Goal: Information Seeking & Learning: Learn about a topic

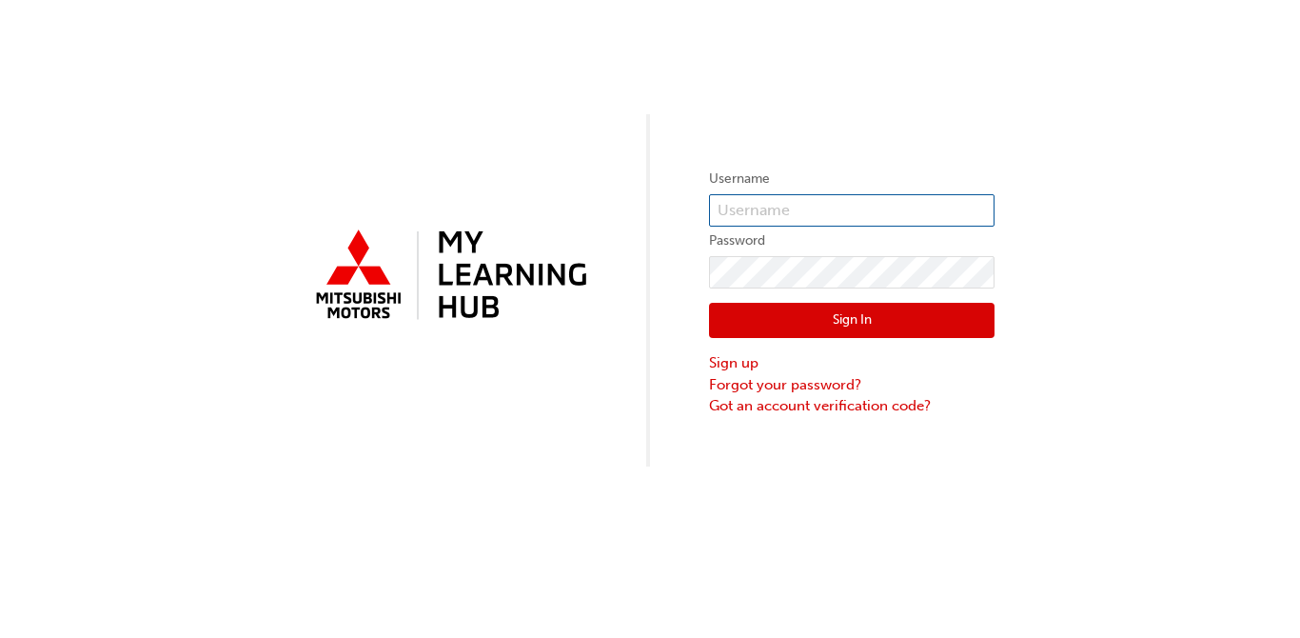
click at [826, 215] on input "text" at bounding box center [851, 210] width 285 height 32
type input "[PERSON_NAME][EMAIL_ADDRESS][DOMAIN_NAME]"
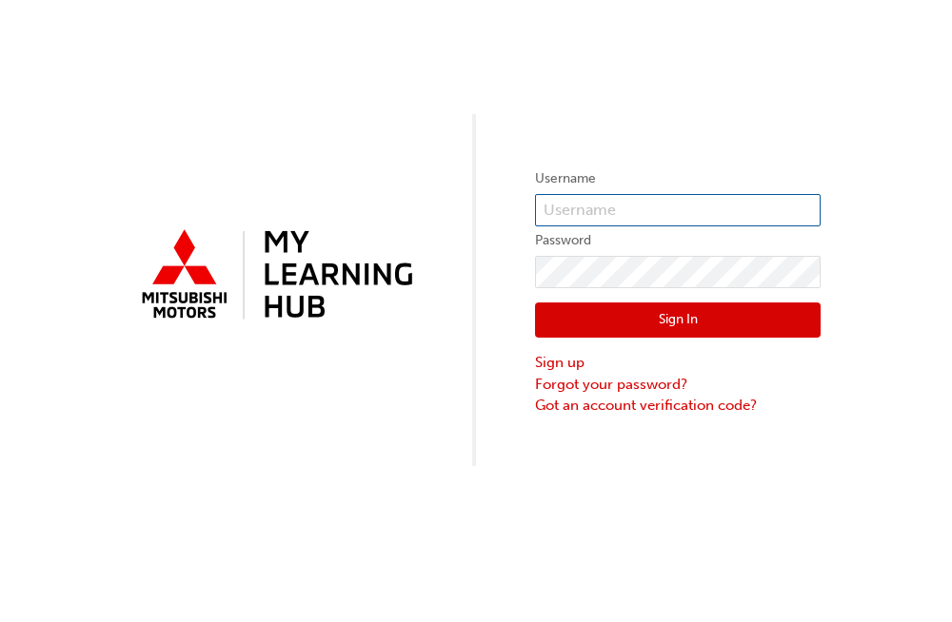
click at [656, 219] on input "text" at bounding box center [677, 210] width 285 height 32
type input "sweinberg@baycityautogroup.com.au"
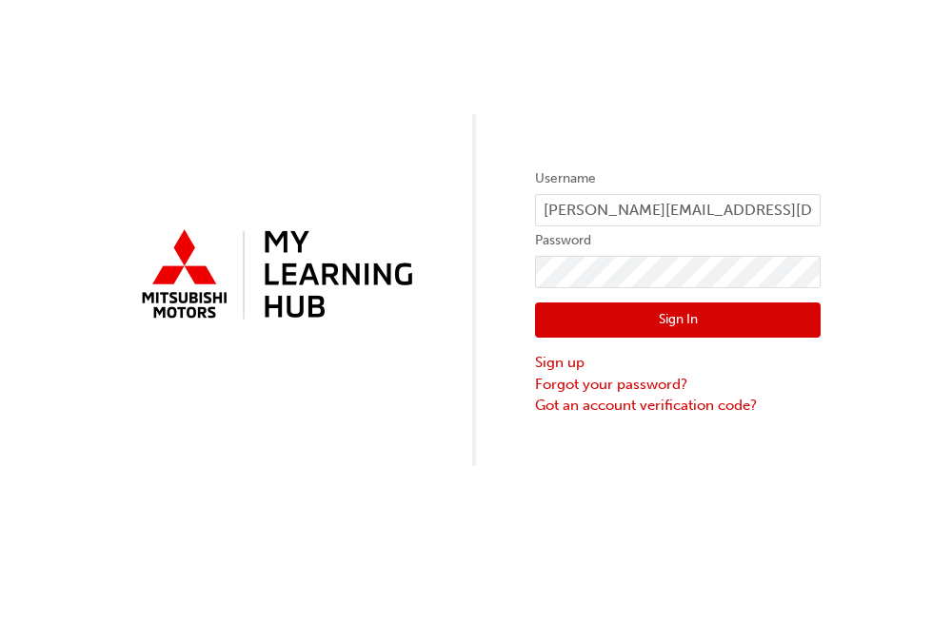
click at [638, 324] on button "Sign In" at bounding box center [677, 321] width 285 height 36
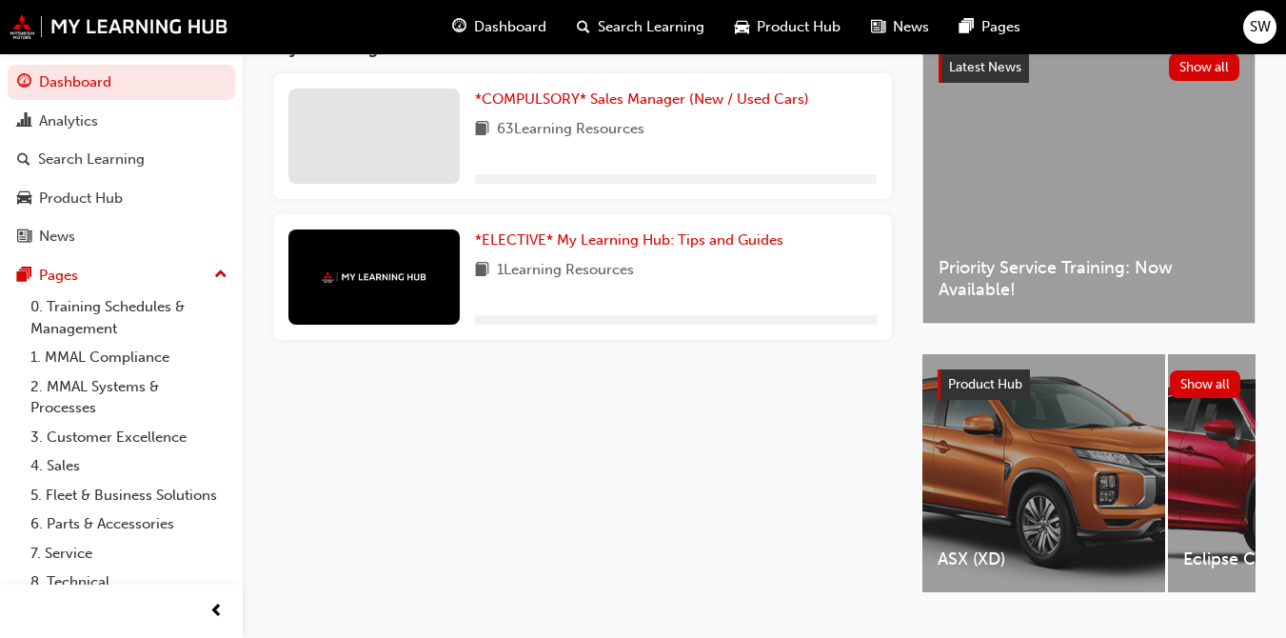
scroll to position [190, 0]
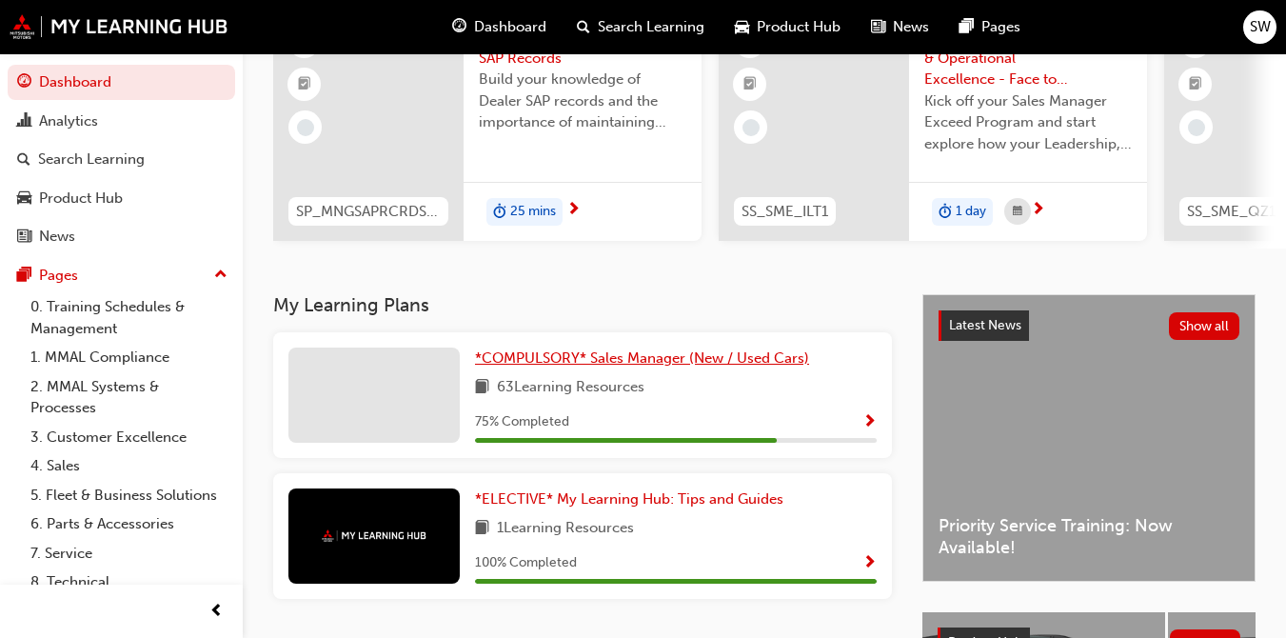
click at [603, 366] on span "*COMPULSORY* Sales Manager (New / Used Cars)" at bounding box center [642, 357] width 334 height 17
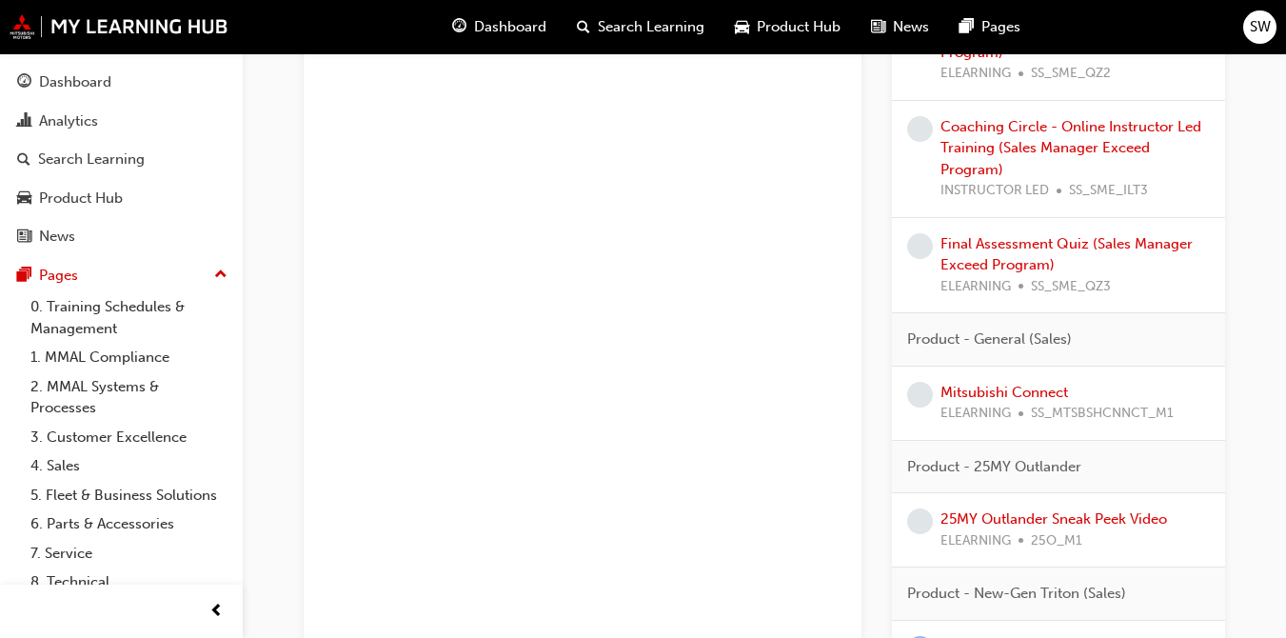
scroll to position [1713, 0]
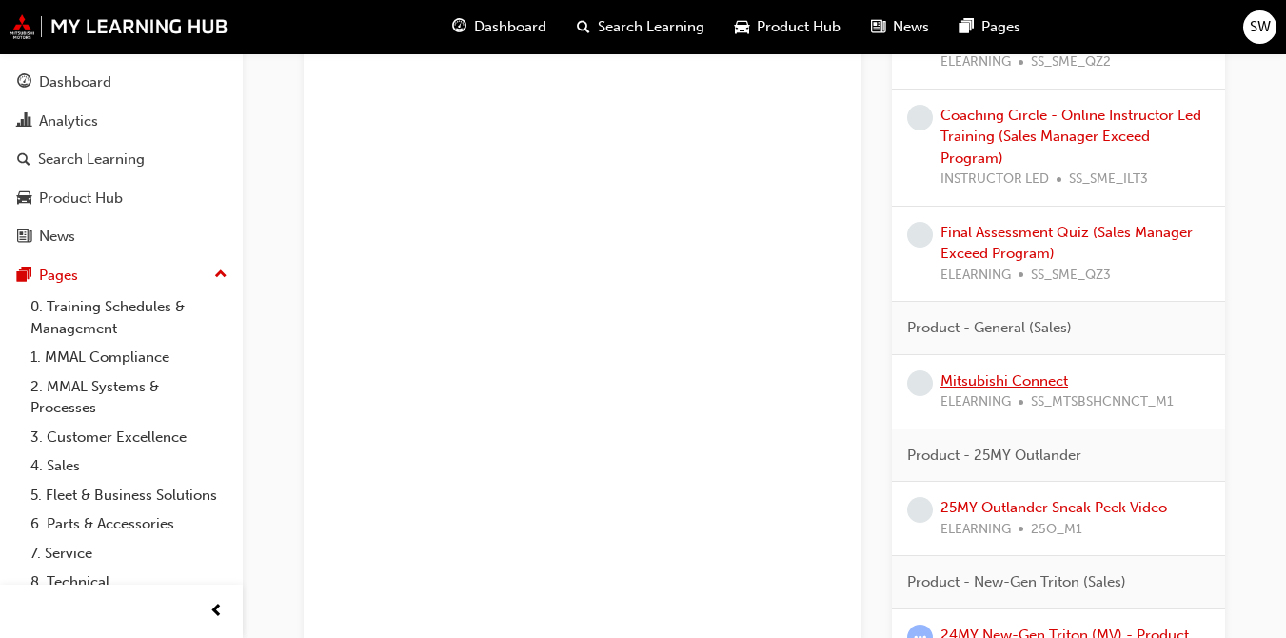
click at [951, 380] on link "Mitsubishi Connect" at bounding box center [1004, 380] width 128 height 17
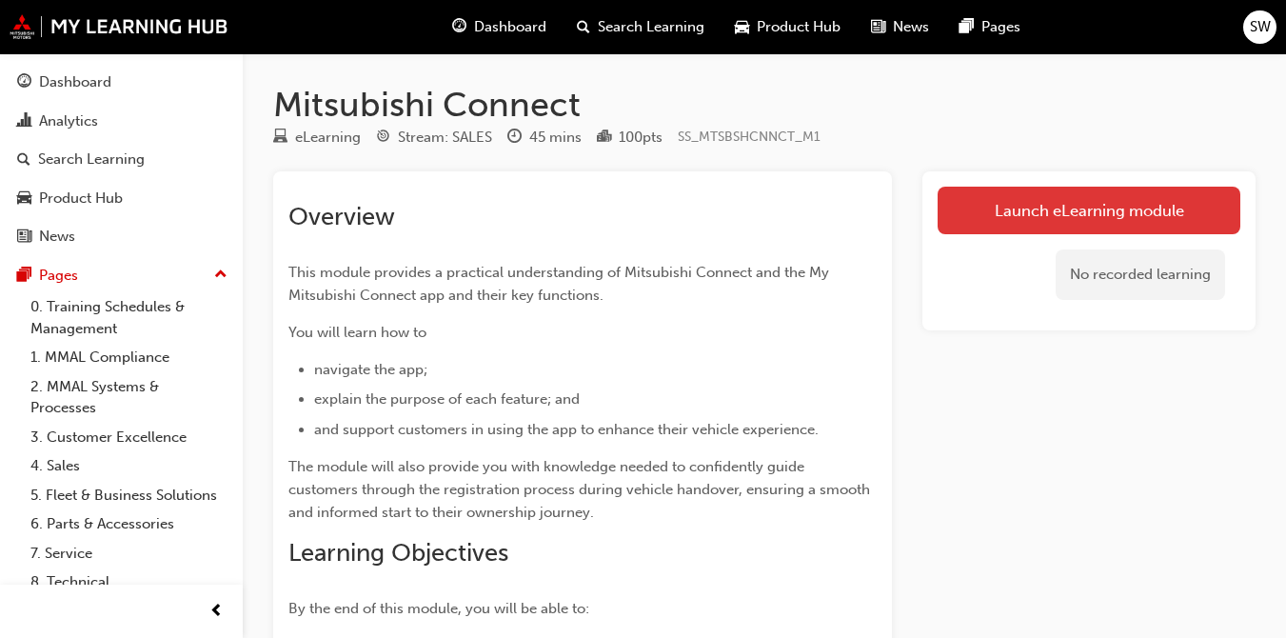
click at [951, 229] on link "Launch eLearning module" at bounding box center [1088, 211] width 303 height 48
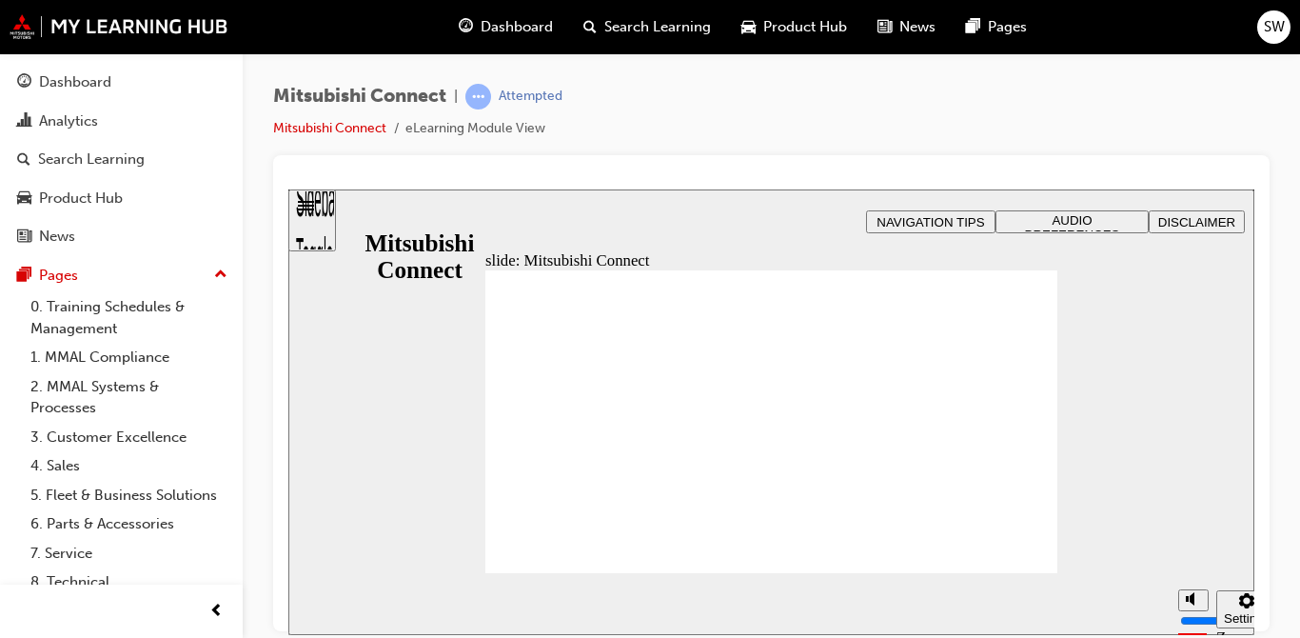
drag, startPoint x: 760, startPoint y: 241, endPoint x: 757, endPoint y: 207, distance: 34.4
click at [757, 207] on div "slide: What will you learn today? Rectangle 1 B N Rectangle 2 Rectangle 3 What …" at bounding box center [771, 410] width 966 height 445
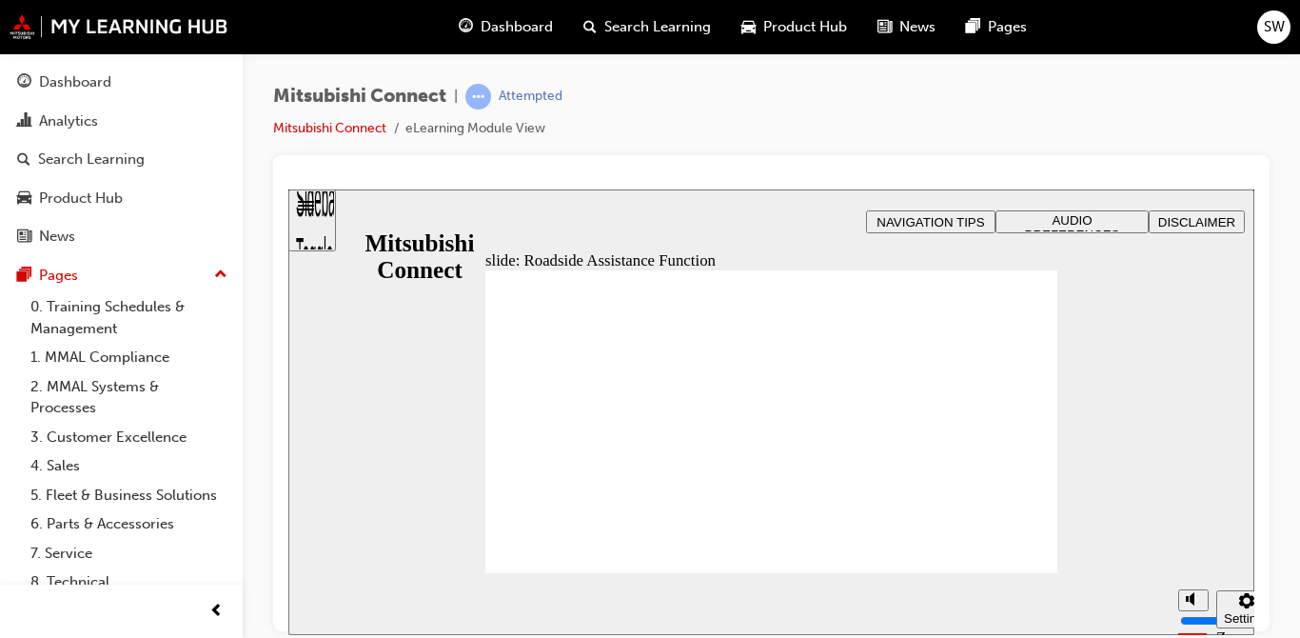
click at [328, 222] on div "Sidebar Toggle" at bounding box center [312, 226] width 32 height 114
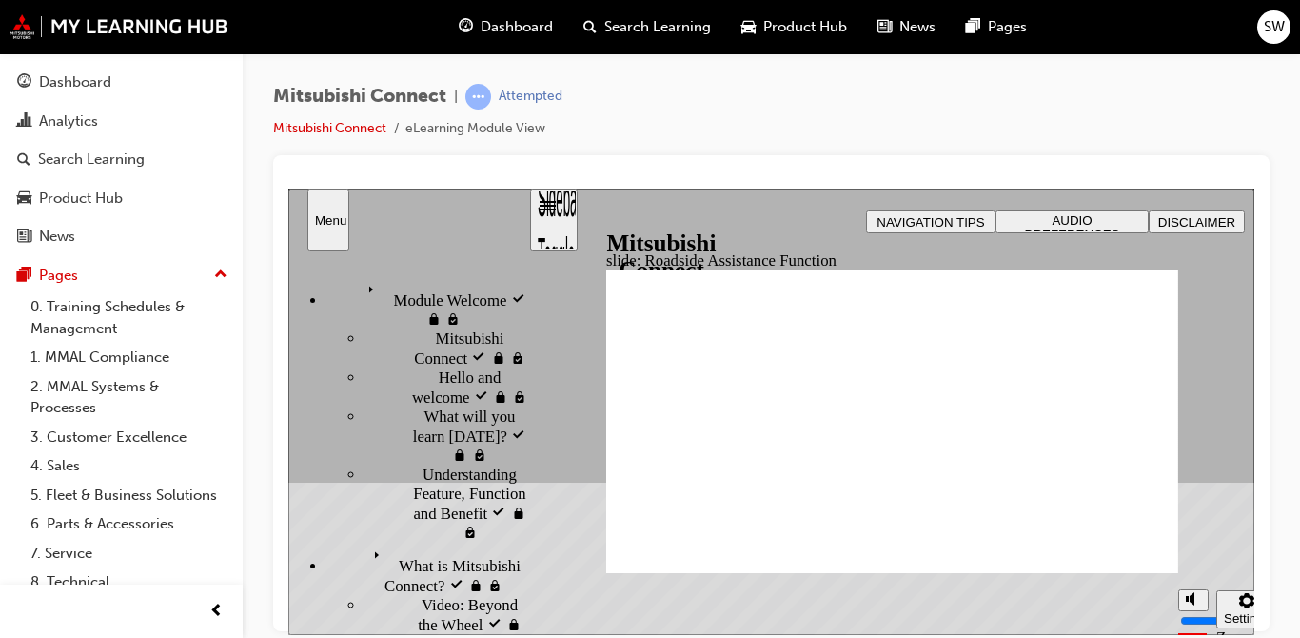
click at [724, 205] on div "slide: Roadside Assistance Function 1. On the vehicle’s infotainment system tap…" at bounding box center [771, 410] width 966 height 445
click at [563, 224] on div "Sidebar Toggle" at bounding box center [554, 226] width 32 height 114
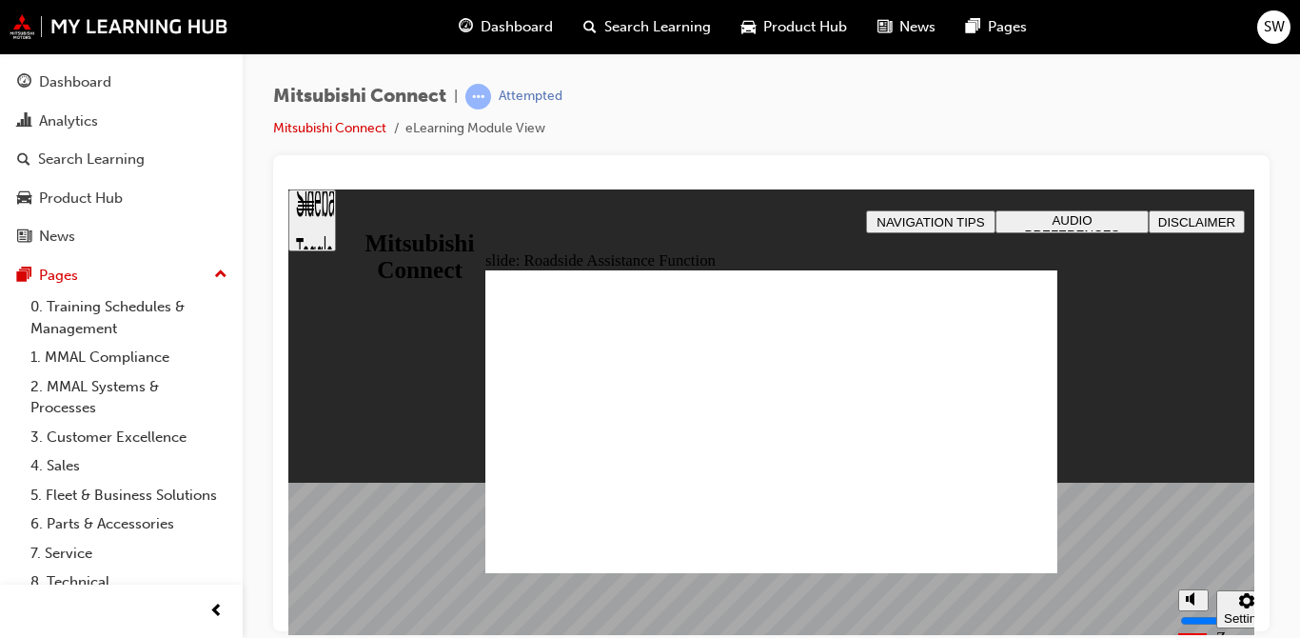
checkbox input "true"
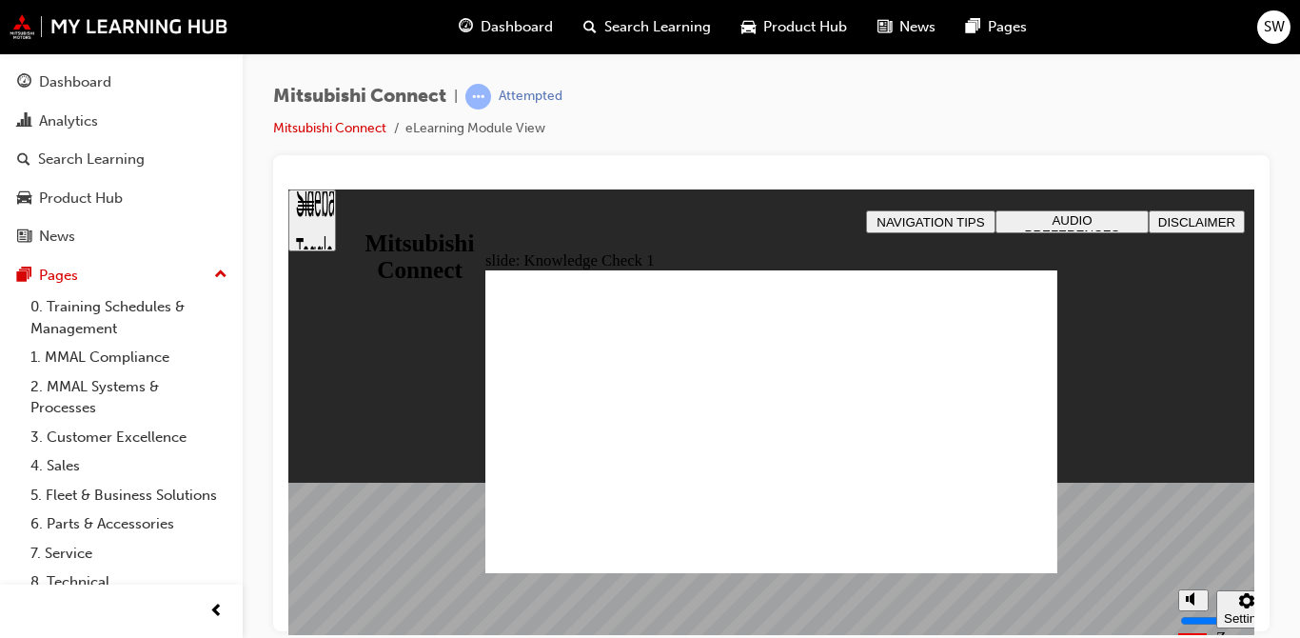
checkbox input "true"
drag, startPoint x: 572, startPoint y: 442, endPoint x: 538, endPoint y: 555, distance: 118.3
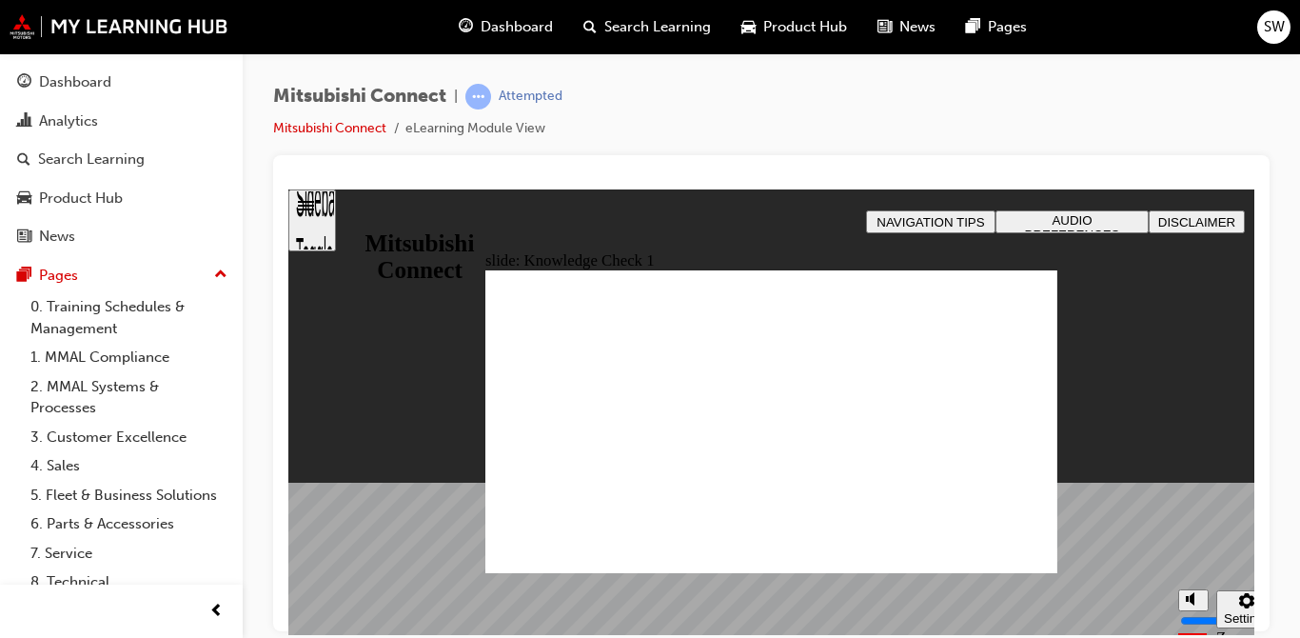
checkbox input "false"
checkbox input "true"
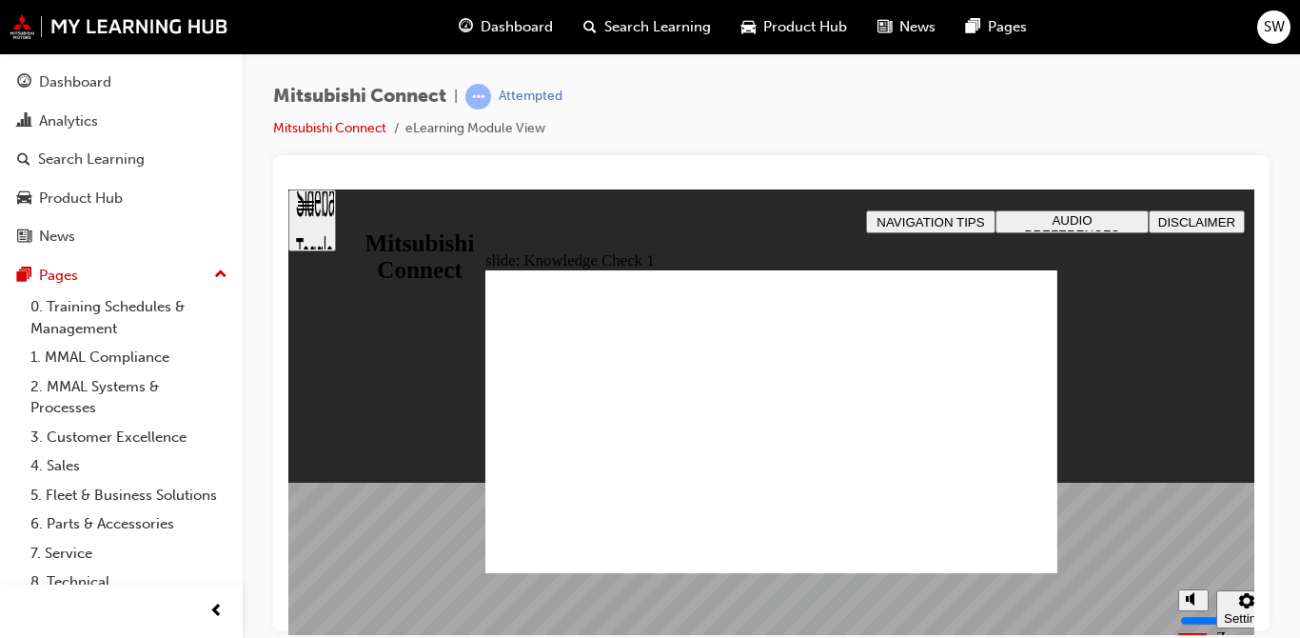
checkbox input "true"
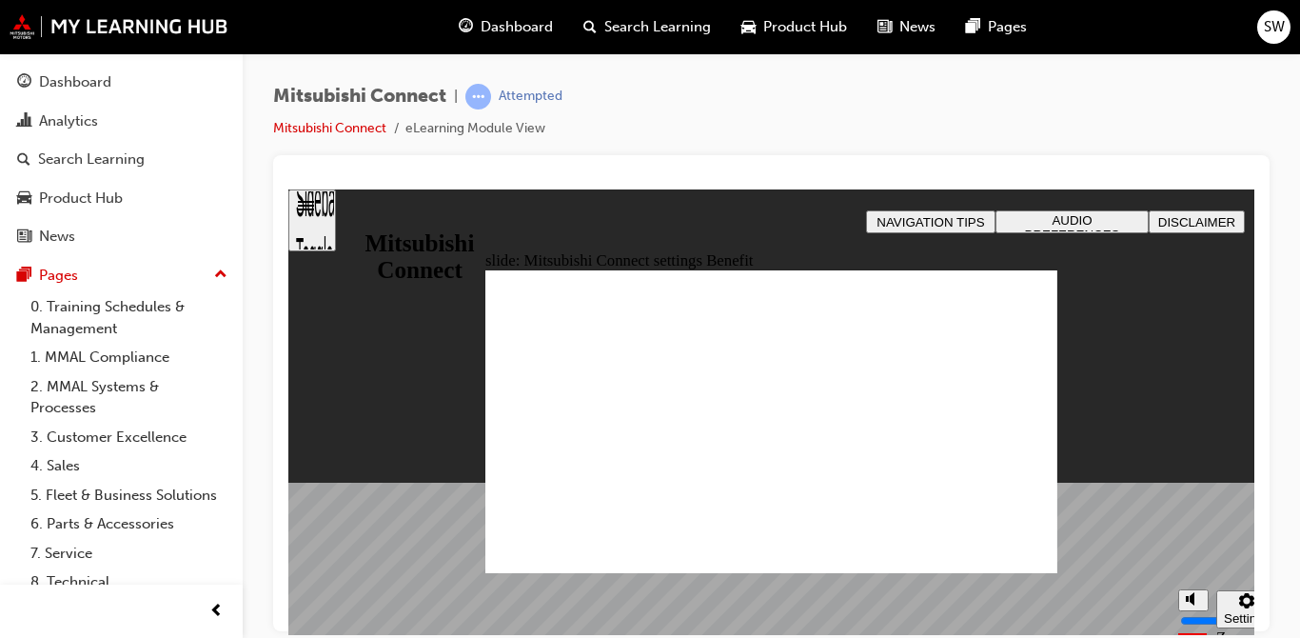
radio input "false"
radio input "true"
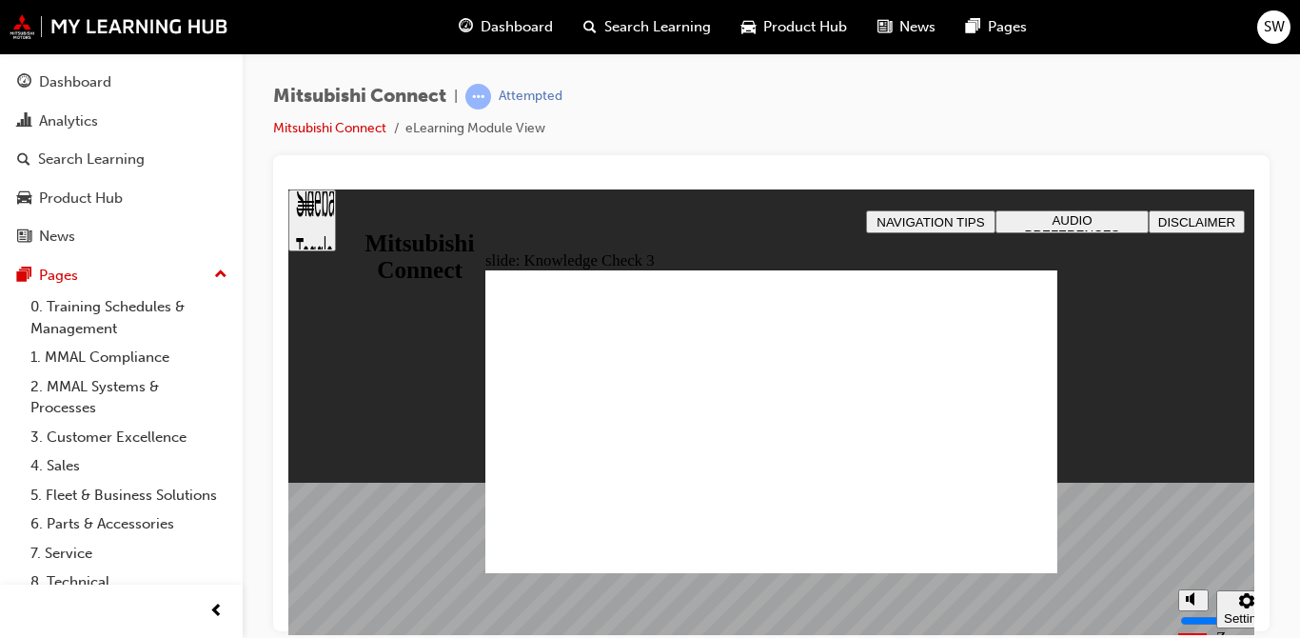
checkbox input "true"
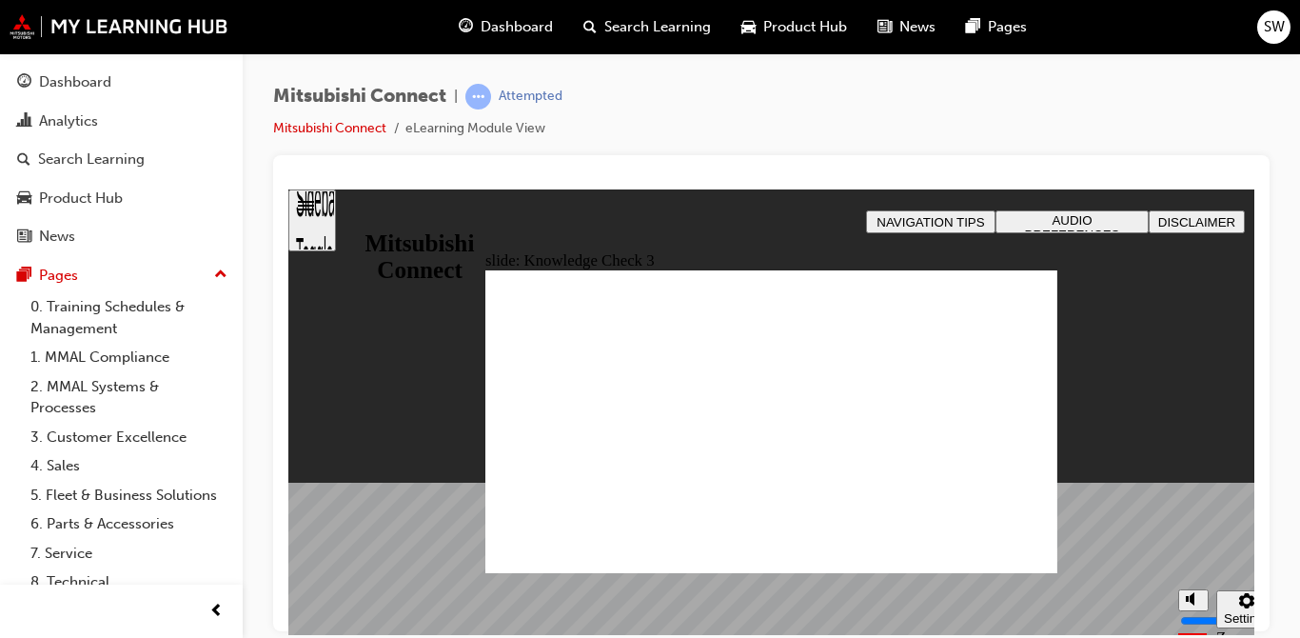
drag, startPoint x: 651, startPoint y: 550, endPoint x: 639, endPoint y: 526, distance: 26.8
checkbox input "false"
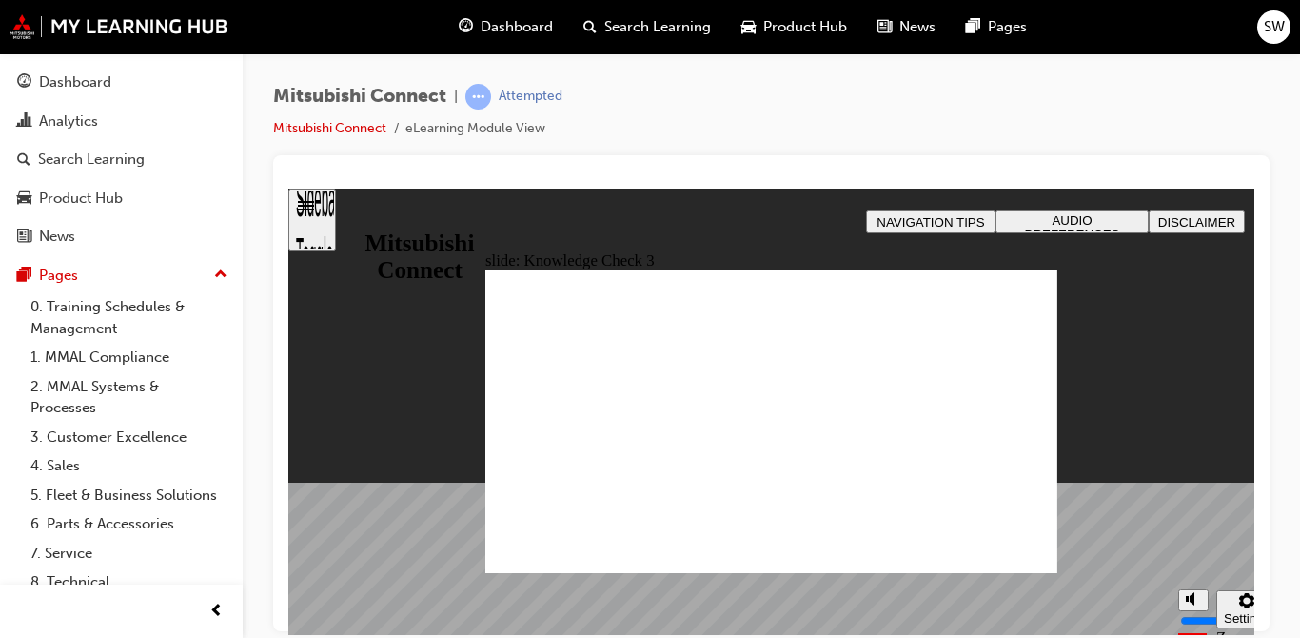
checkbox input "false"
checkbox input "true"
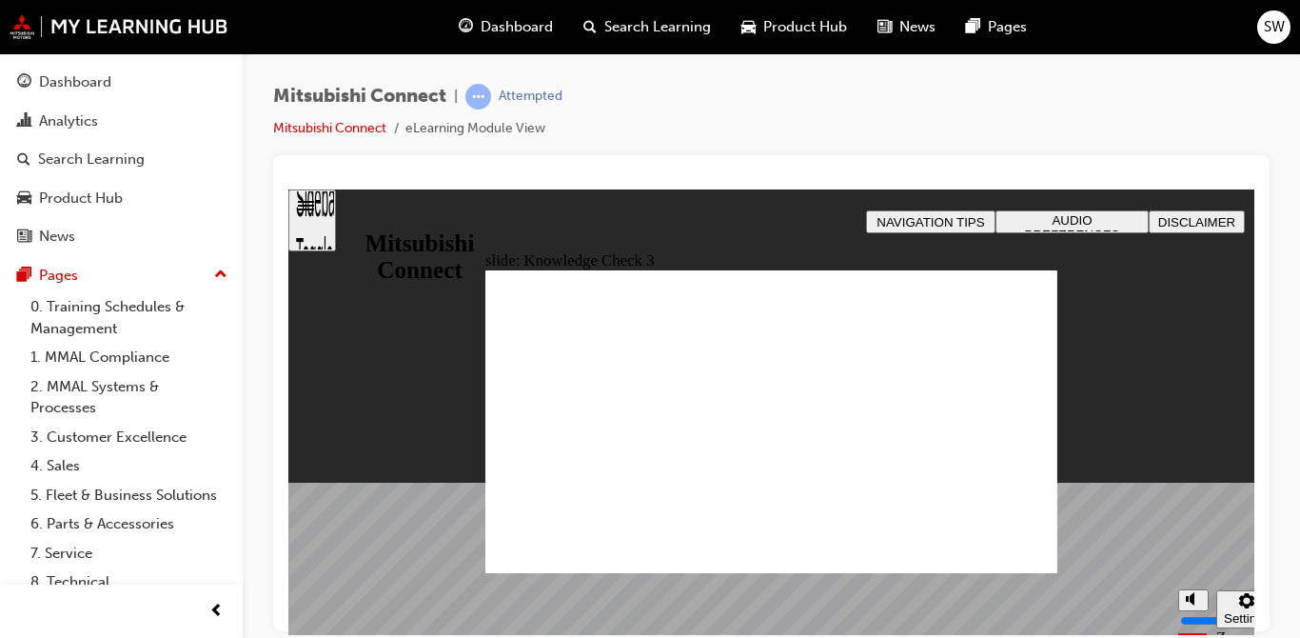
checkbox input "false"
checkbox input "true"
drag, startPoint x: 516, startPoint y: 436, endPoint x: 517, endPoint y: 475, distance: 39.0
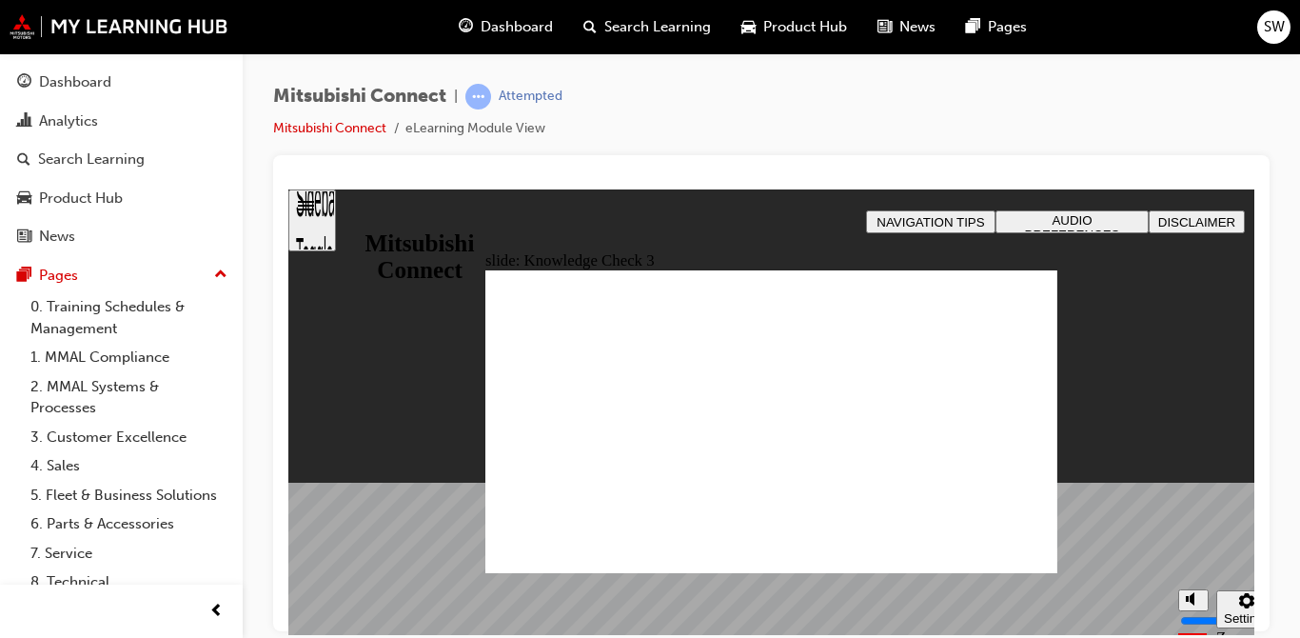
checkbox input "true"
drag, startPoint x: 507, startPoint y: 491, endPoint x: 514, endPoint y: 466, distance: 25.6
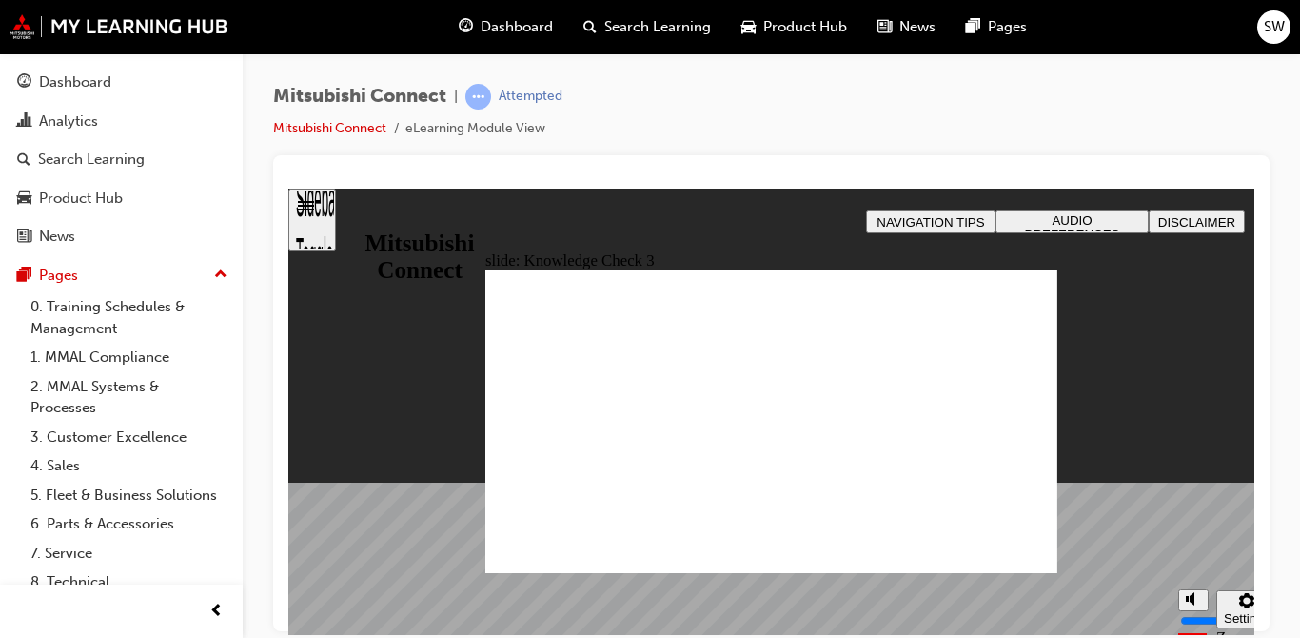
drag, startPoint x: 609, startPoint y: 554, endPoint x: 592, endPoint y: 516, distance: 41.7
checkbox input "false"
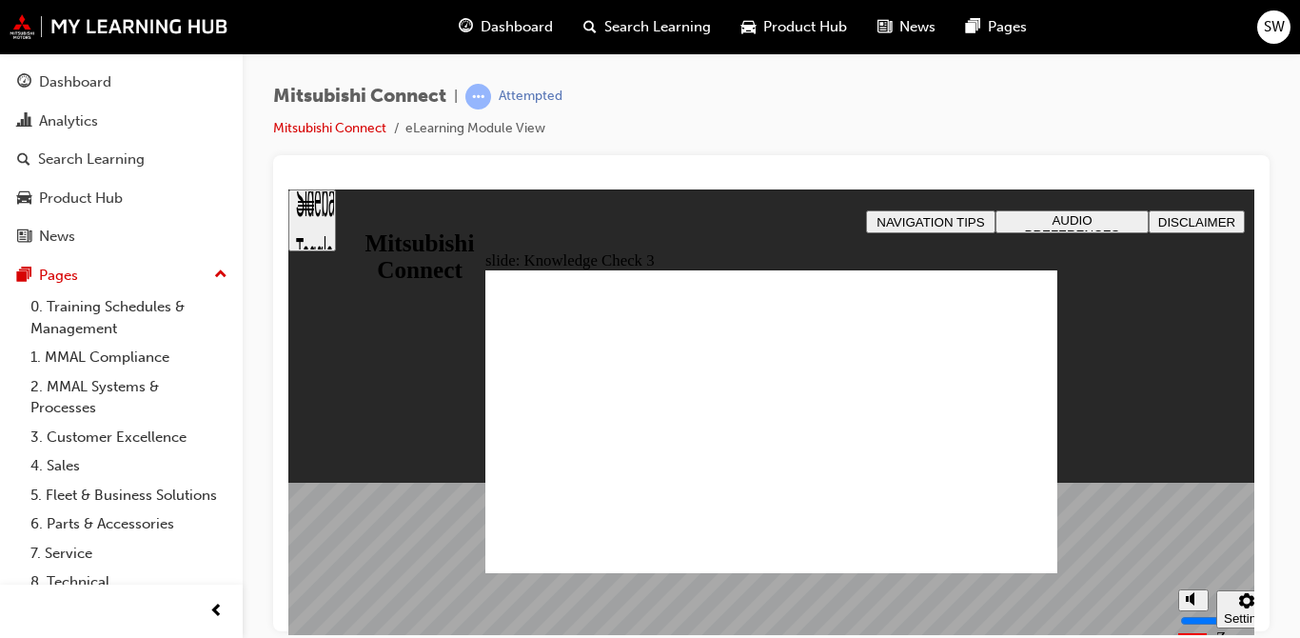
checkbox input "false"
checkbox input "true"
drag, startPoint x: 516, startPoint y: 485, endPoint x: 564, endPoint y: 571, distance: 98.4
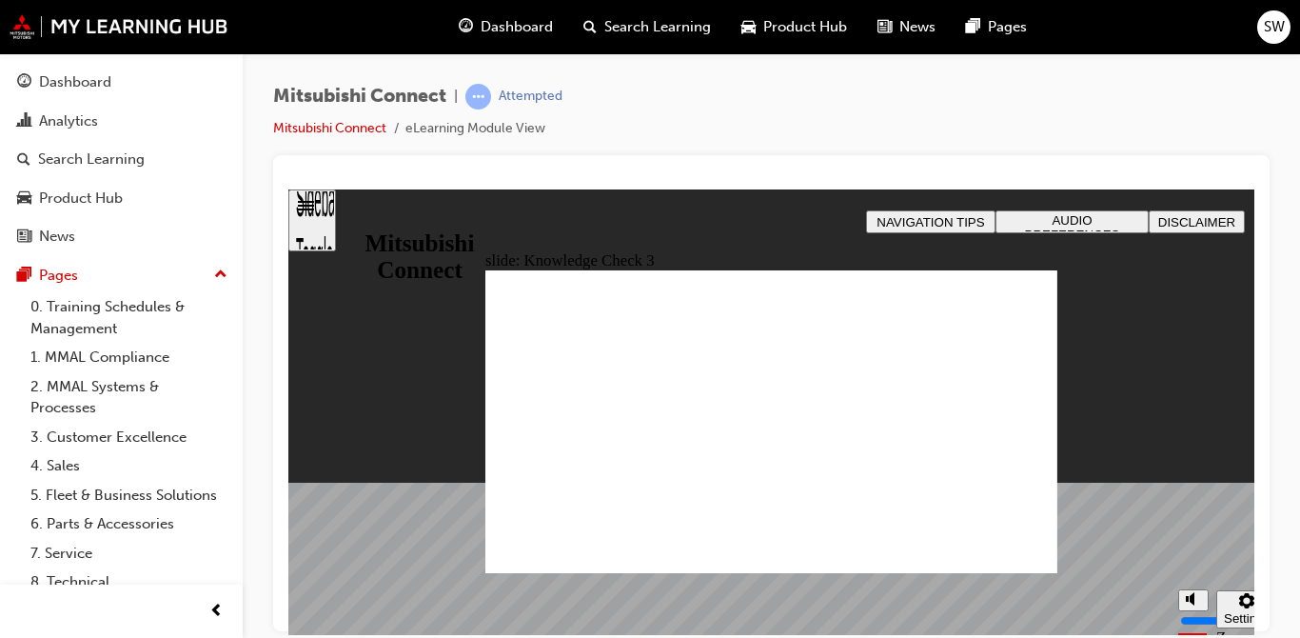
checkbox input "true"
checkbox input "false"
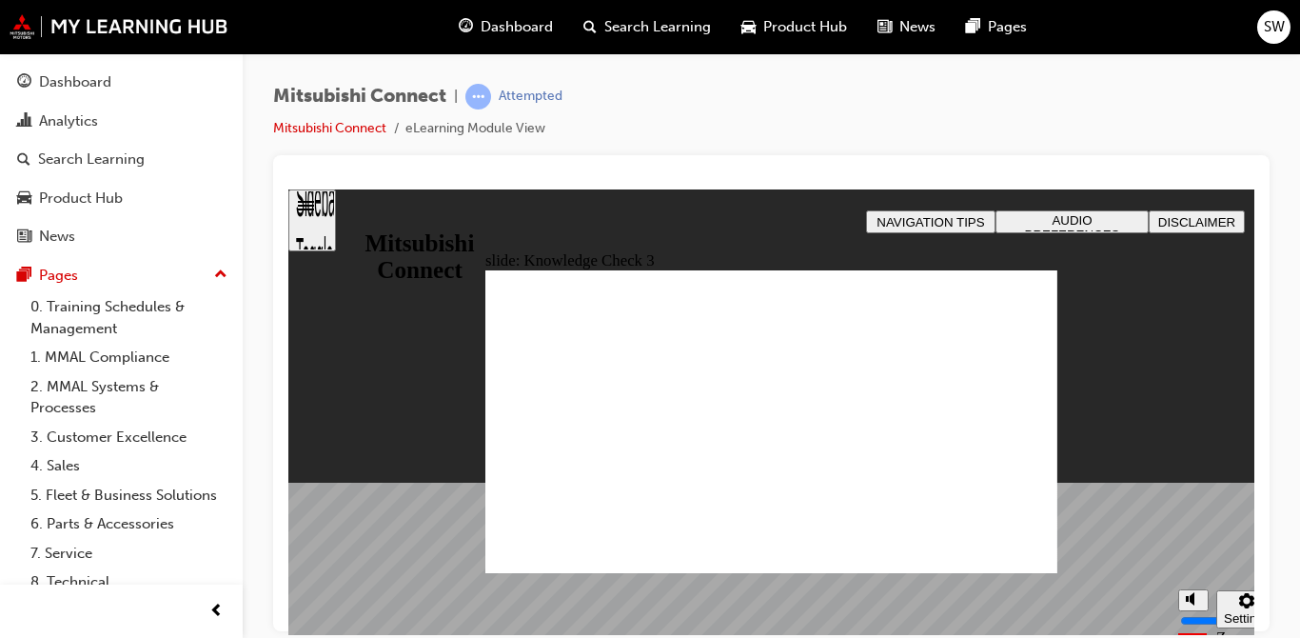
checkbox input "false"
checkbox input "true"
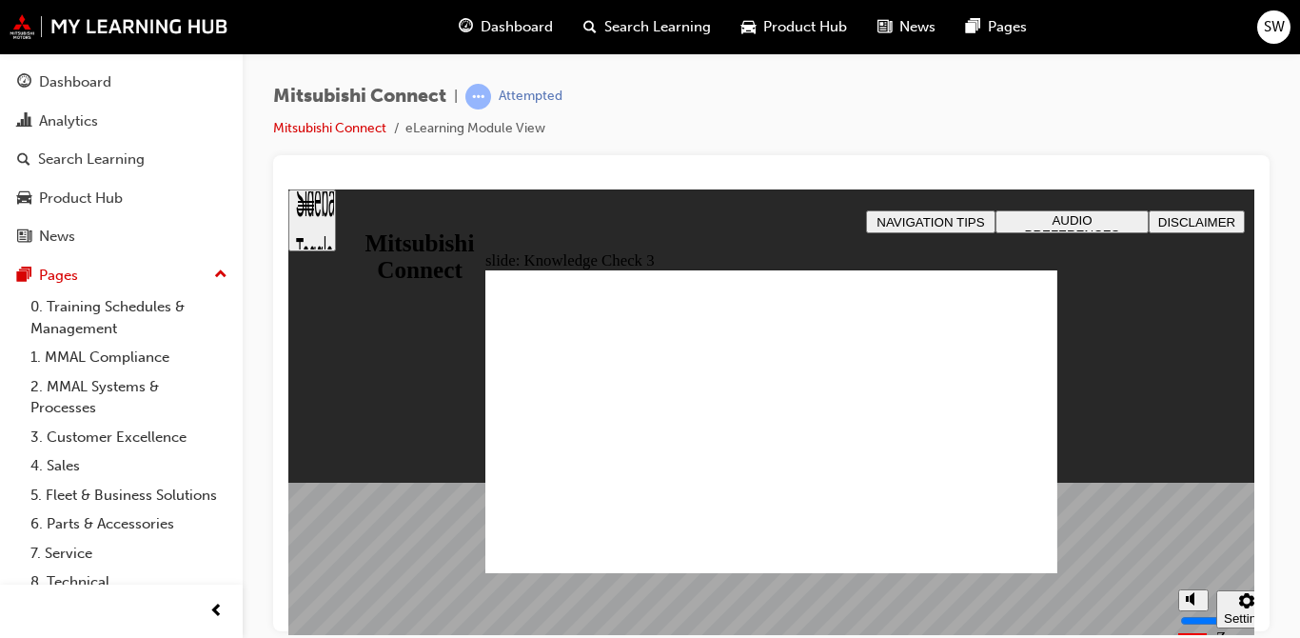
checkbox input "false"
checkbox input "true"
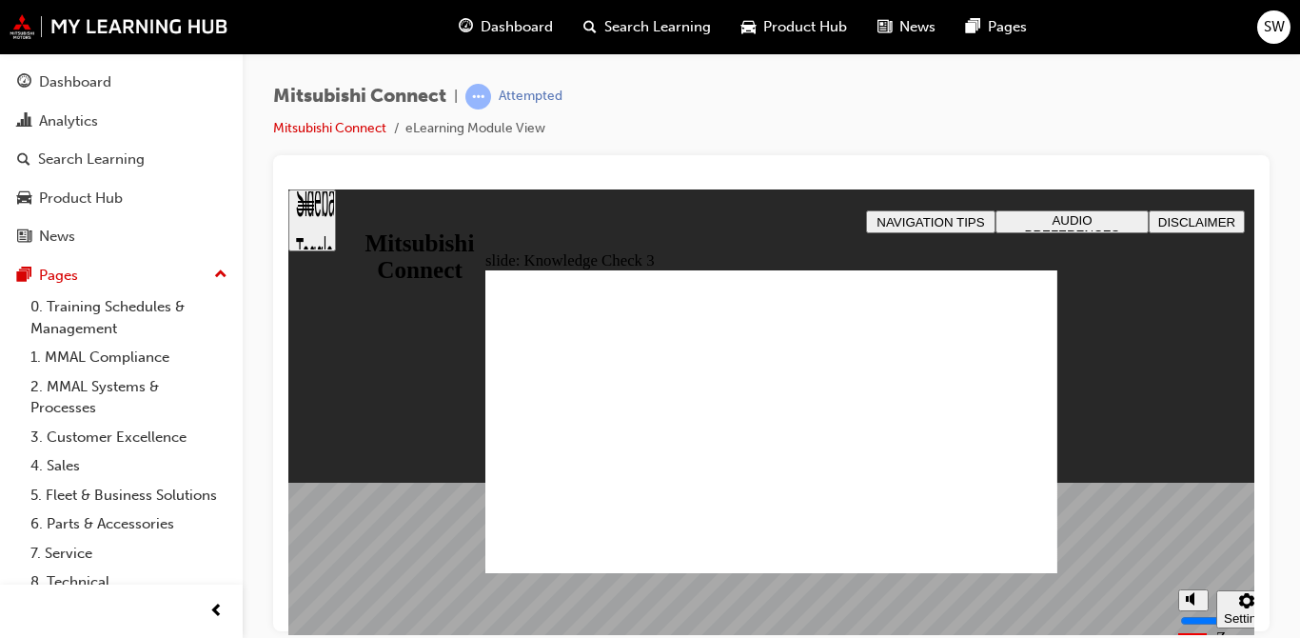
checkbox input "true"
drag, startPoint x: 634, startPoint y: 547, endPoint x: 600, endPoint y: 501, distance: 57.9
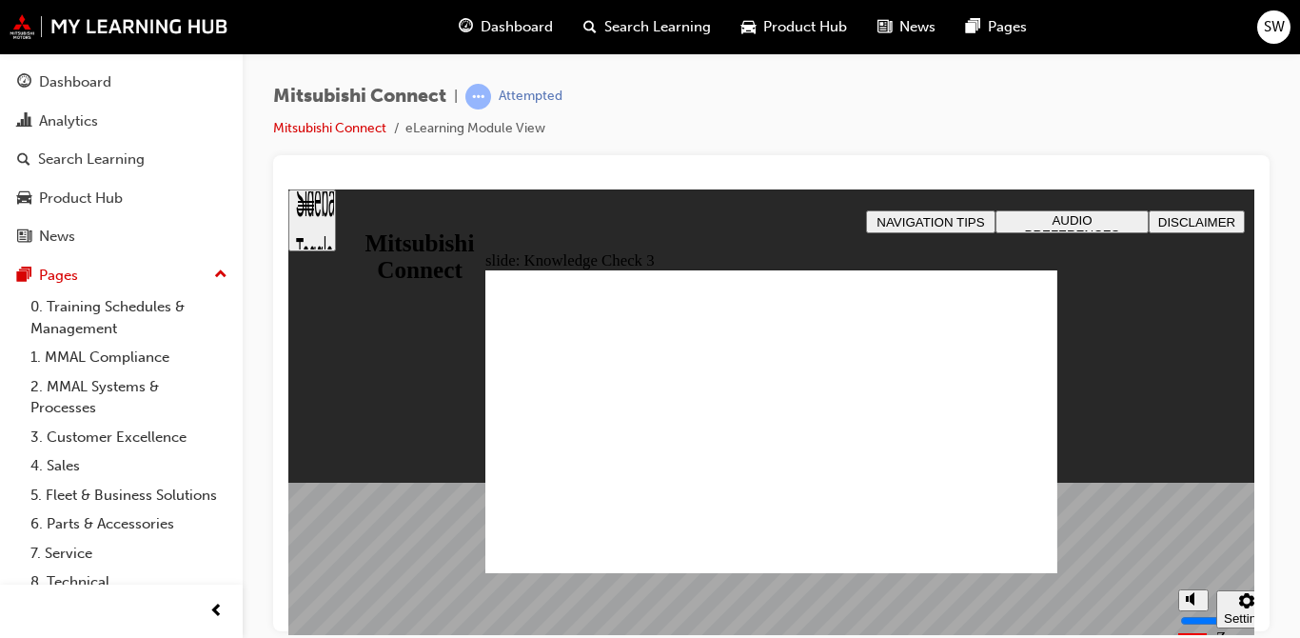
checkbox input "false"
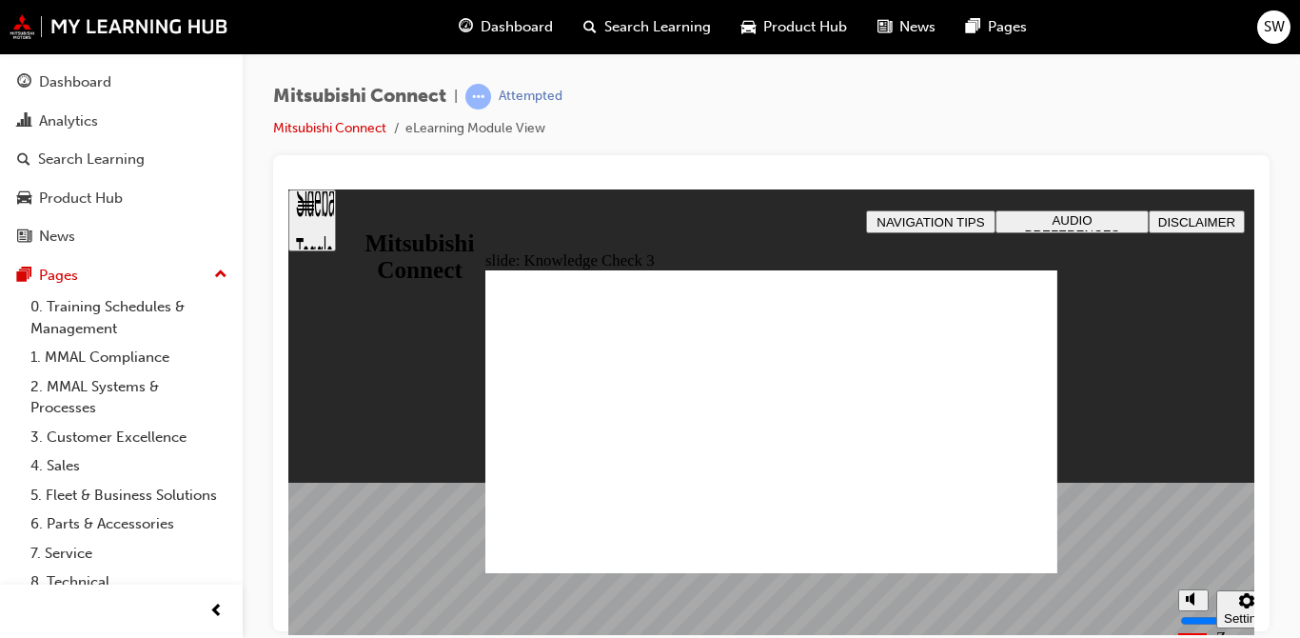
checkbox input "true"
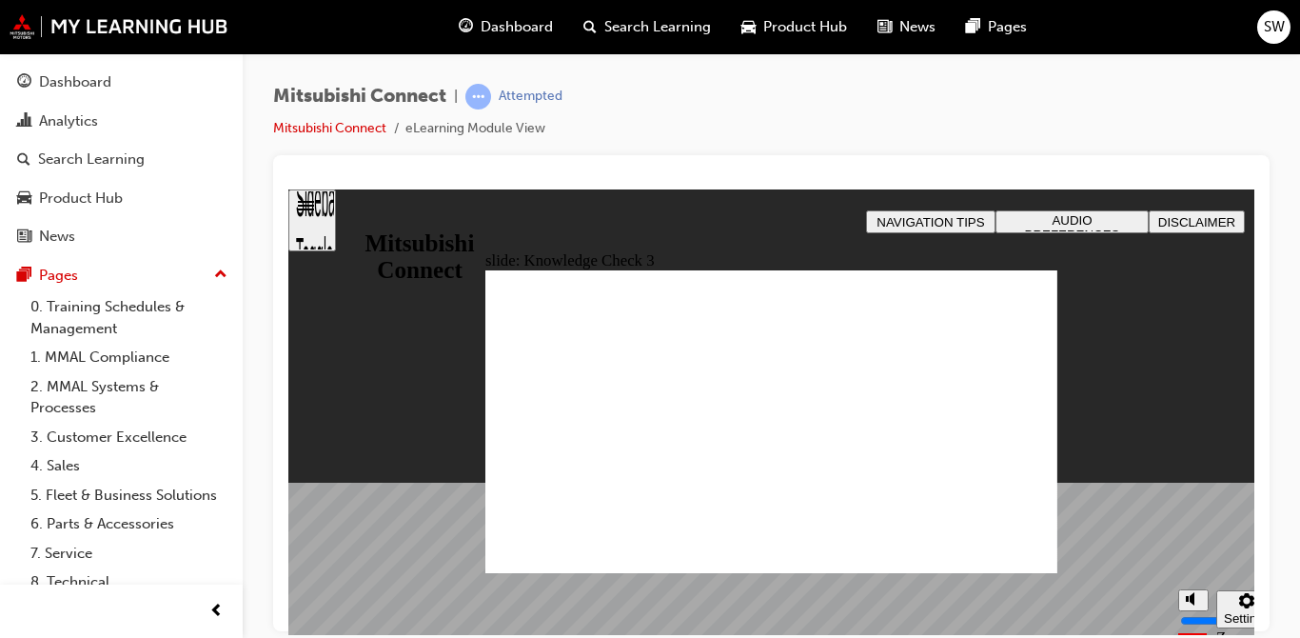
checkbox input "false"
checkbox input "true"
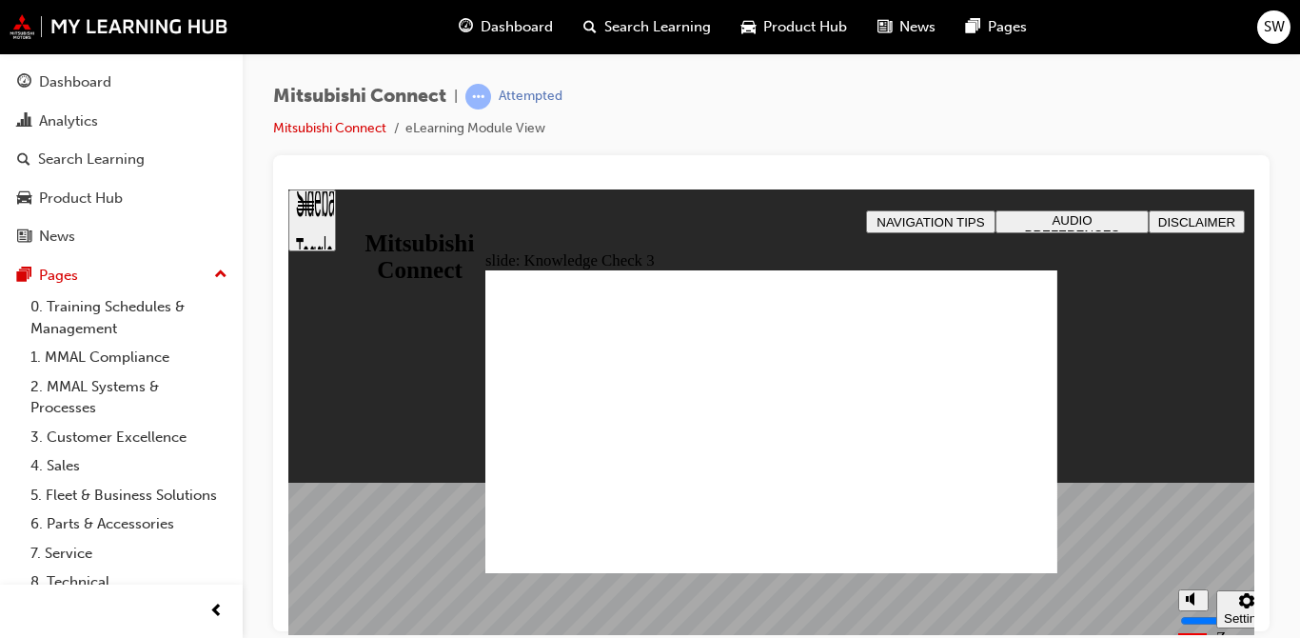
drag, startPoint x: 738, startPoint y: 510, endPoint x: 719, endPoint y: 497, distance: 22.5
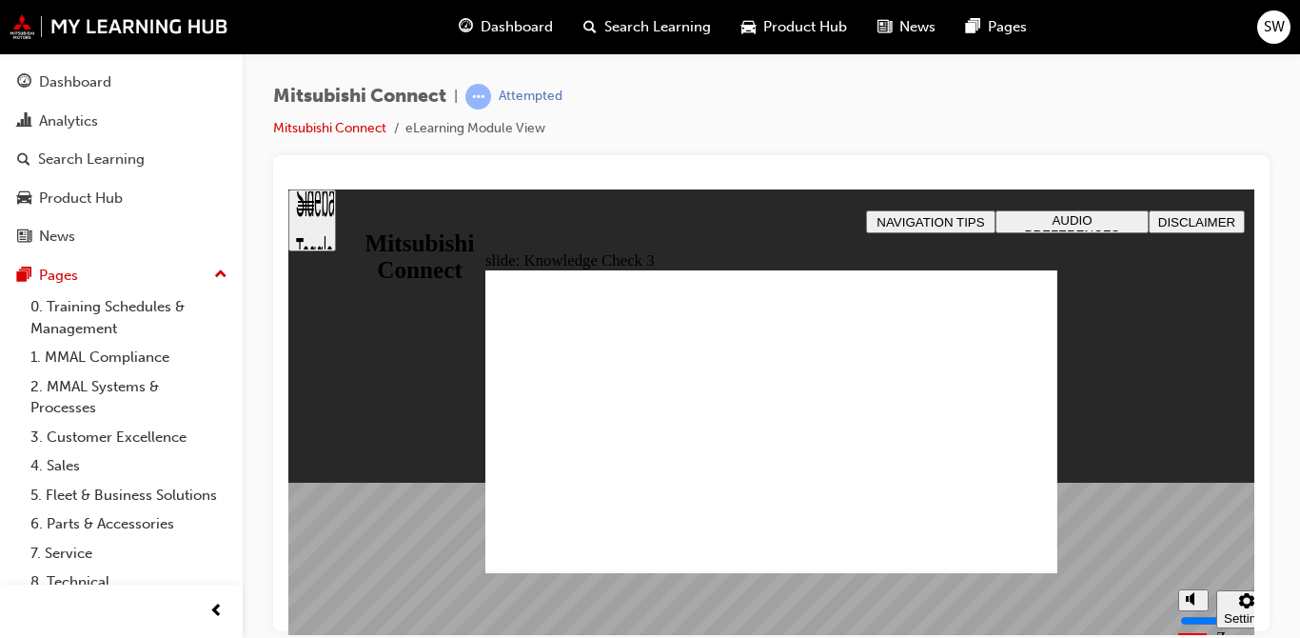
checkbox input "false"
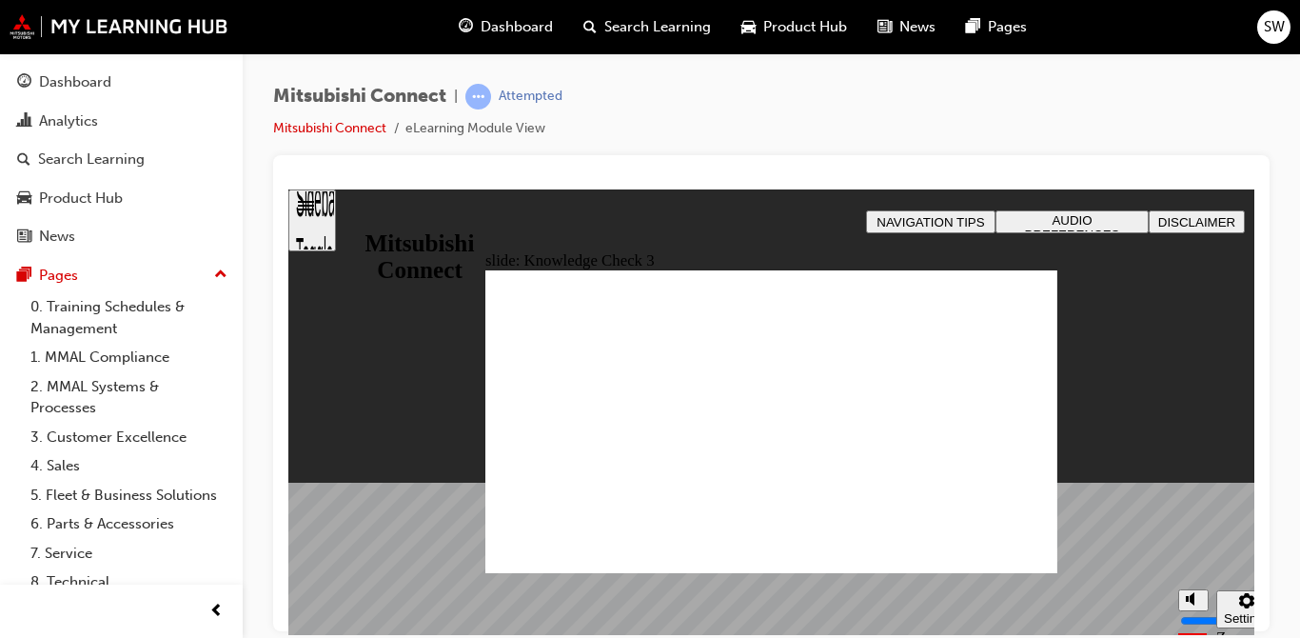
checkbox input "false"
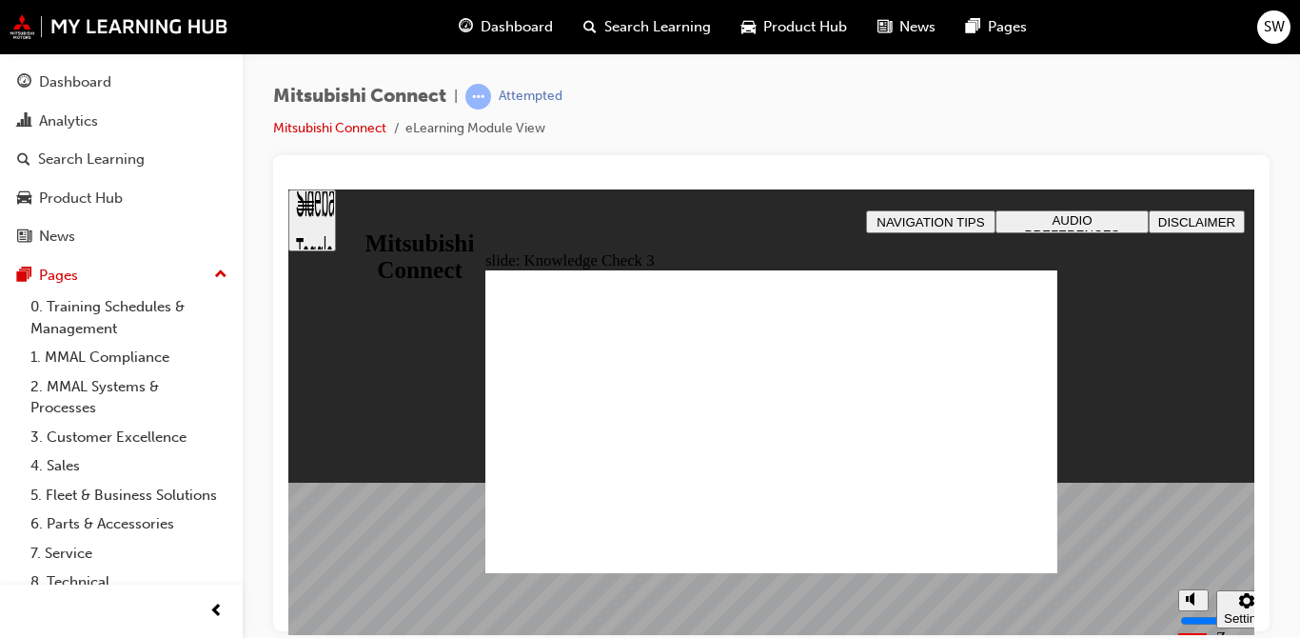
checkbox input "true"
drag, startPoint x: 516, startPoint y: 439, endPoint x: 681, endPoint y: 572, distance: 212.5
drag, startPoint x: 634, startPoint y: 552, endPoint x: 602, endPoint y: 524, distance: 41.8
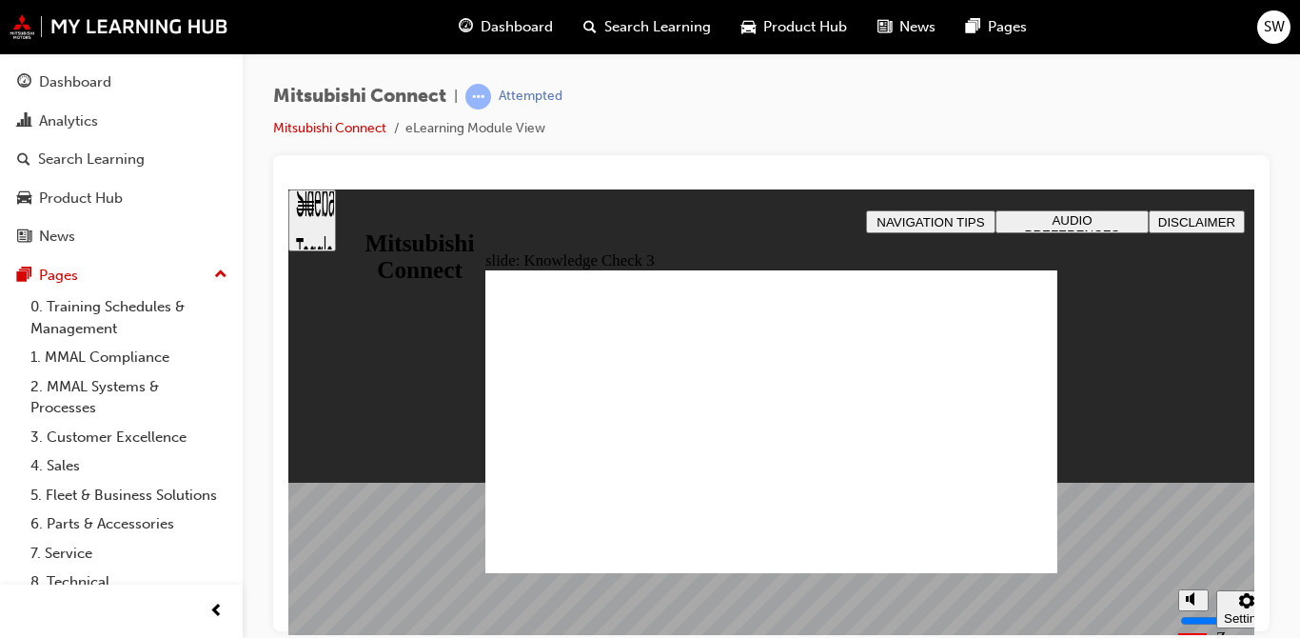
checkbox input "false"
checkbox input "true"
drag, startPoint x: 515, startPoint y: 413, endPoint x: 514, endPoint y: 448, distance: 35.2
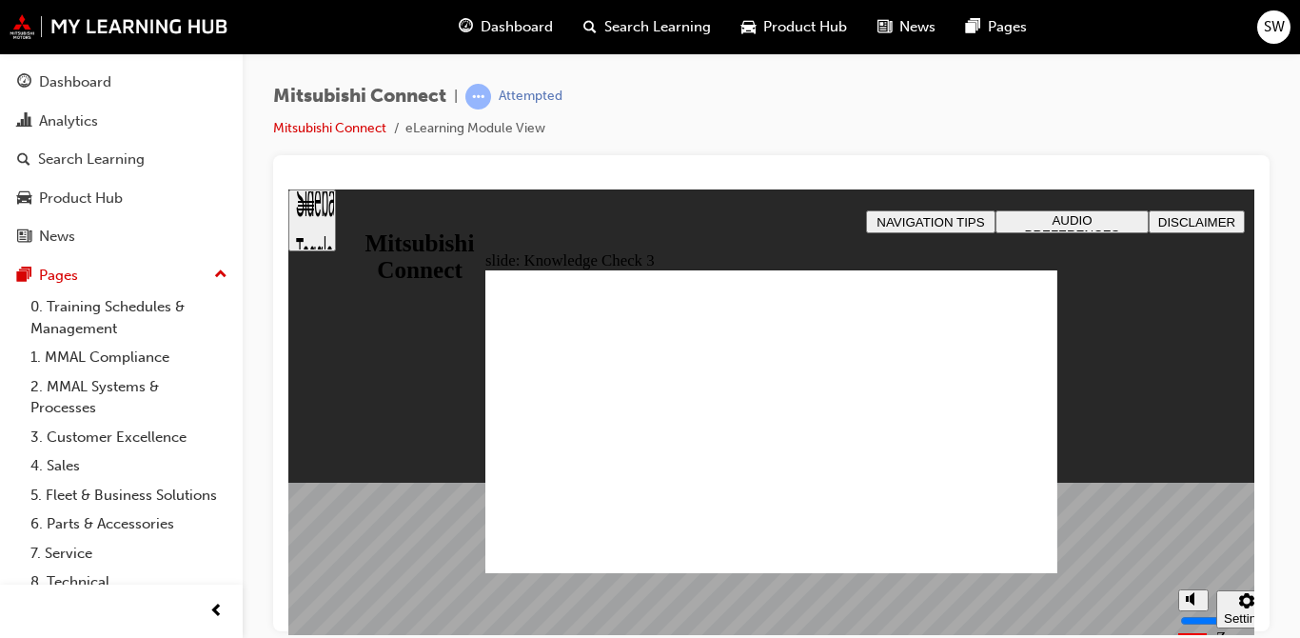
checkbox input "true"
checkbox input "false"
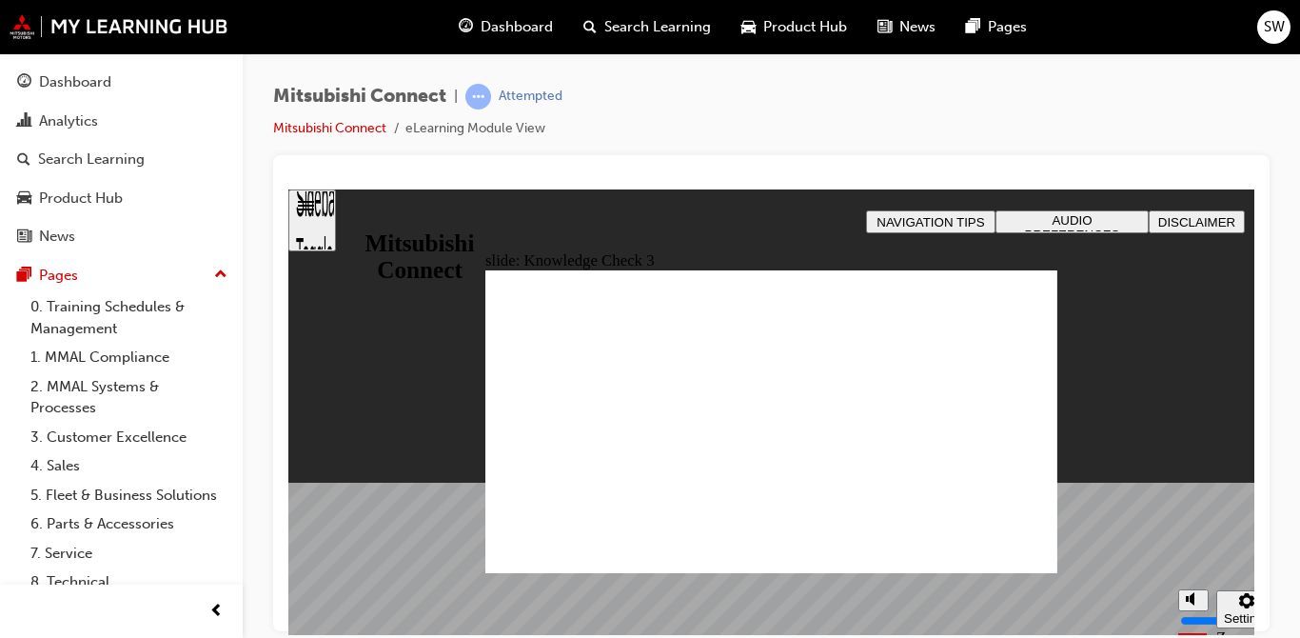
checkbox input "true"
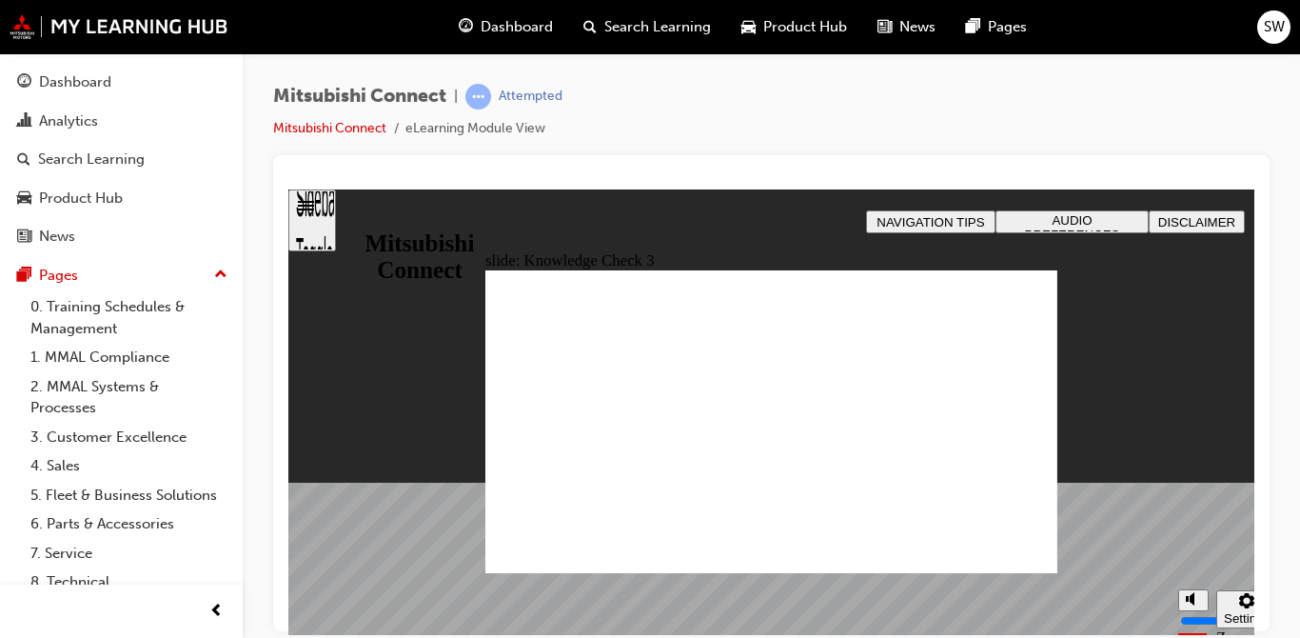
checkbox input "false"
checkbox input "true"
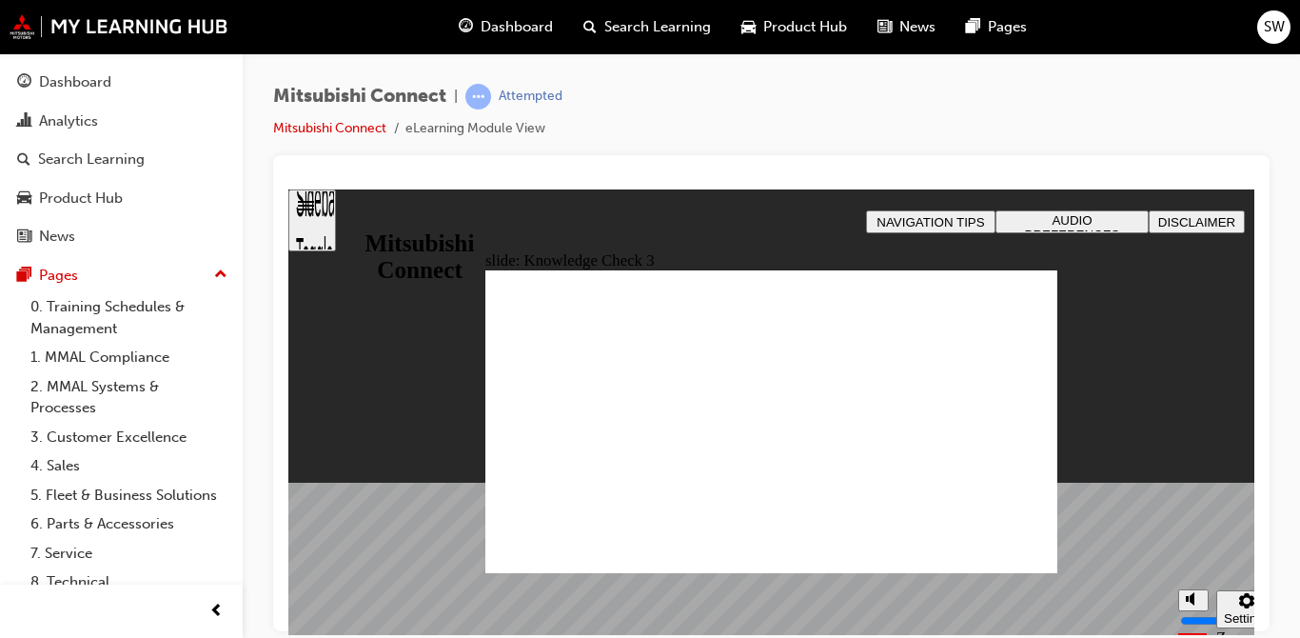
checkbox input "false"
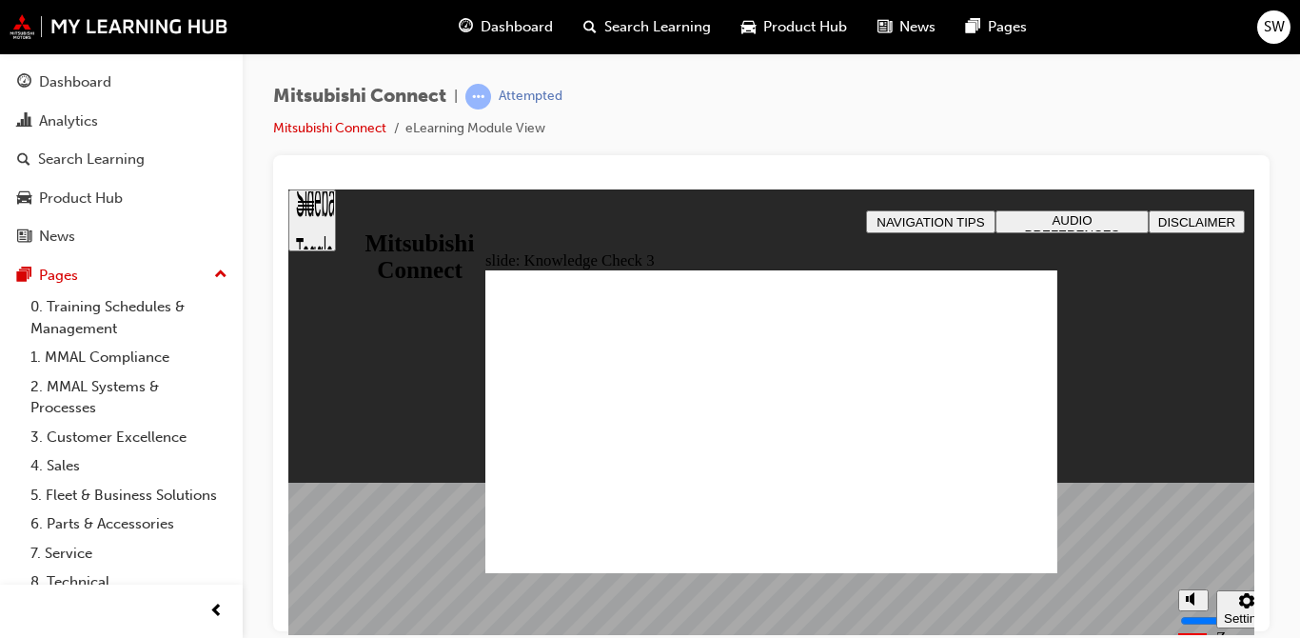
checkbox input "false"
checkbox input "true"
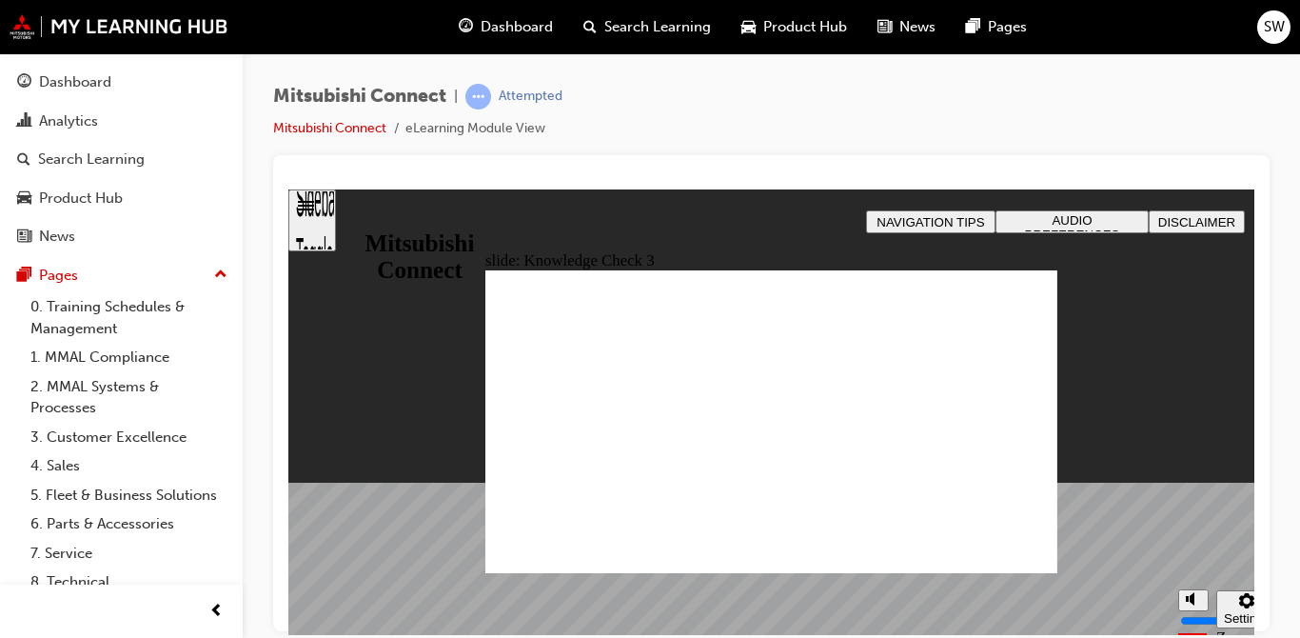
checkbox input "false"
checkbox input "true"
drag, startPoint x: 522, startPoint y: 446, endPoint x: 609, endPoint y: 552, distance: 136.6
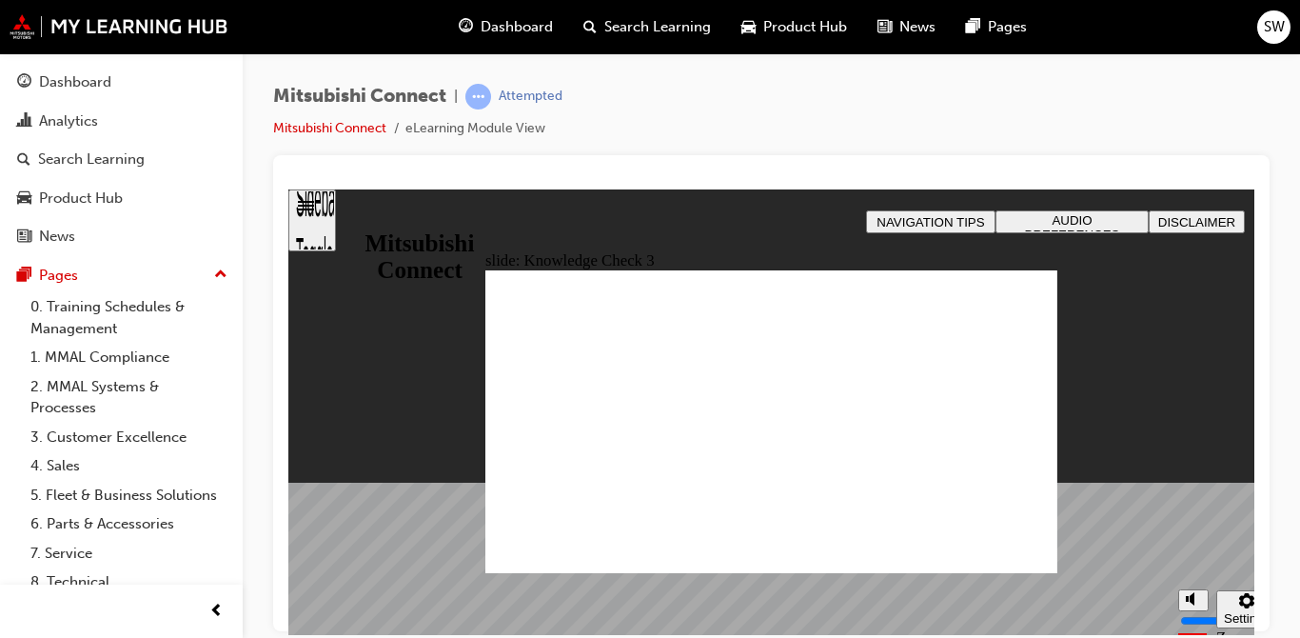
checkbox input "false"
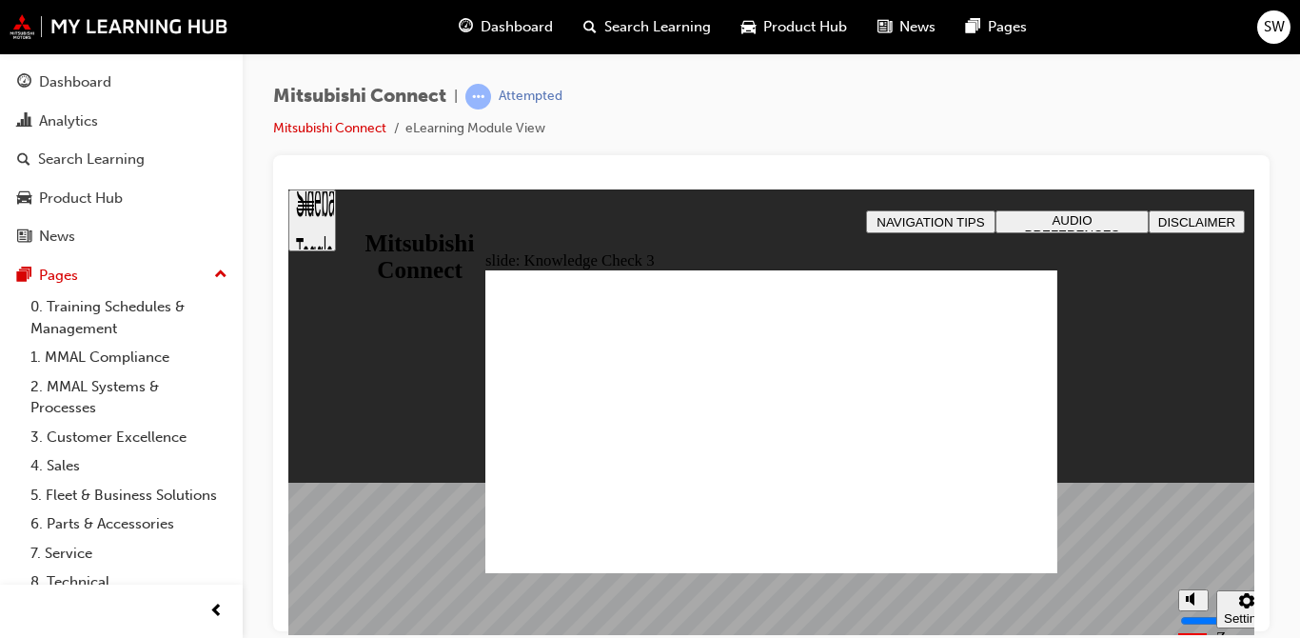
checkbox input "true"
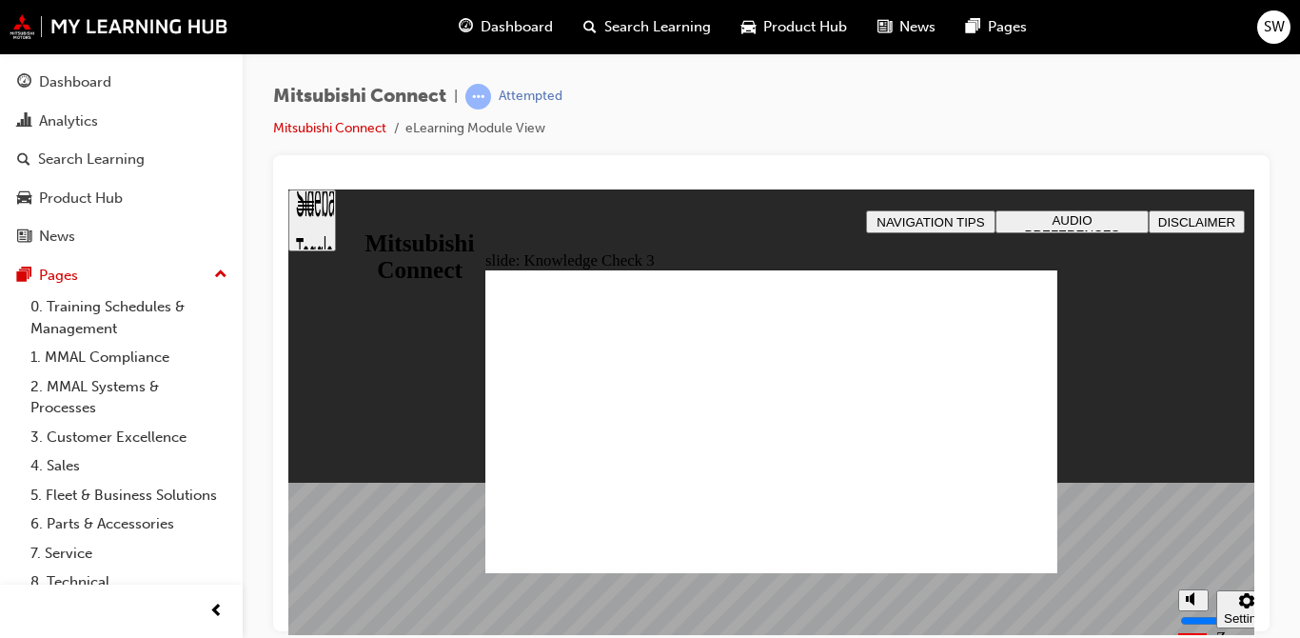
checkbox input "false"
checkbox input "true"
drag, startPoint x: 551, startPoint y: 552, endPoint x: 567, endPoint y: 550, distance: 16.3
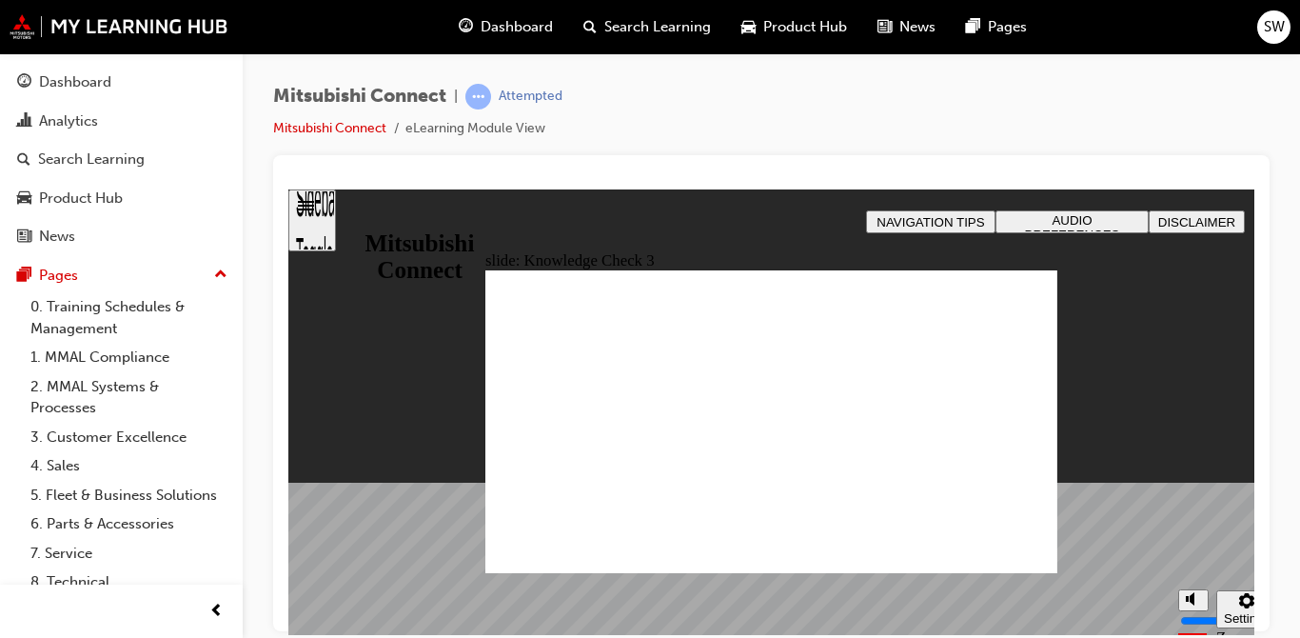
checkbox input "false"
checkbox input "true"
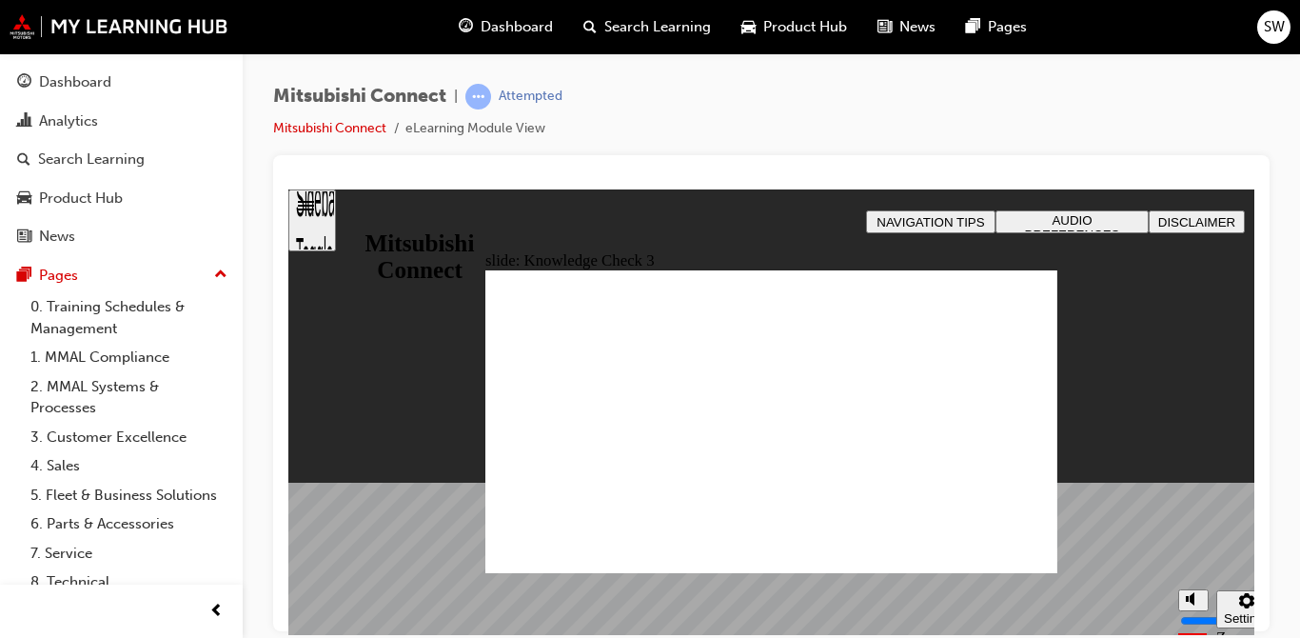
checkbox input "false"
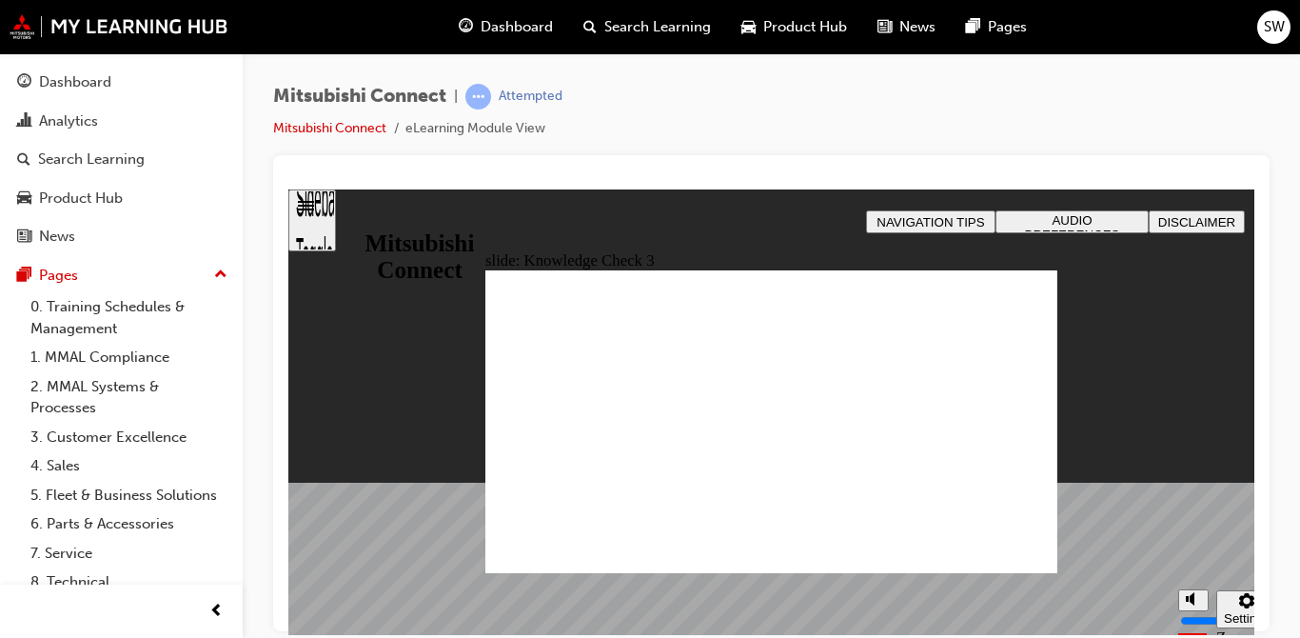
checkbox input "false"
checkbox input "true"
drag, startPoint x: 565, startPoint y: 543, endPoint x: 630, endPoint y: 555, distance: 65.7
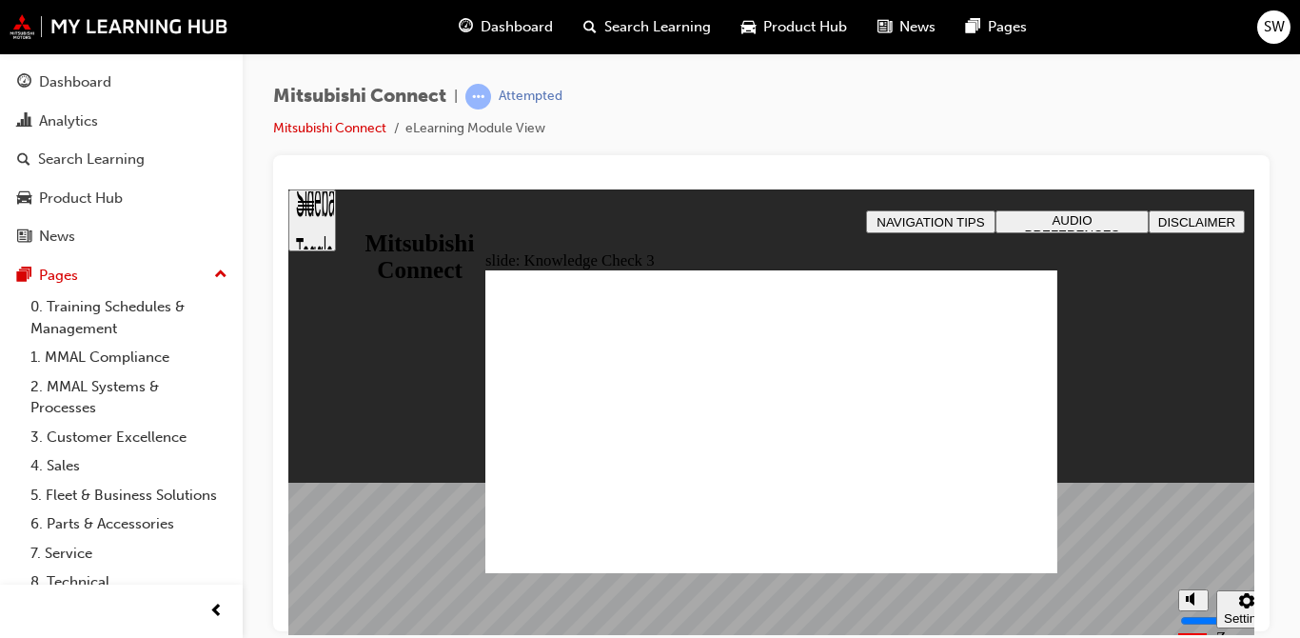
drag, startPoint x: 733, startPoint y: 507, endPoint x: 740, endPoint y: 501, distance: 10.1
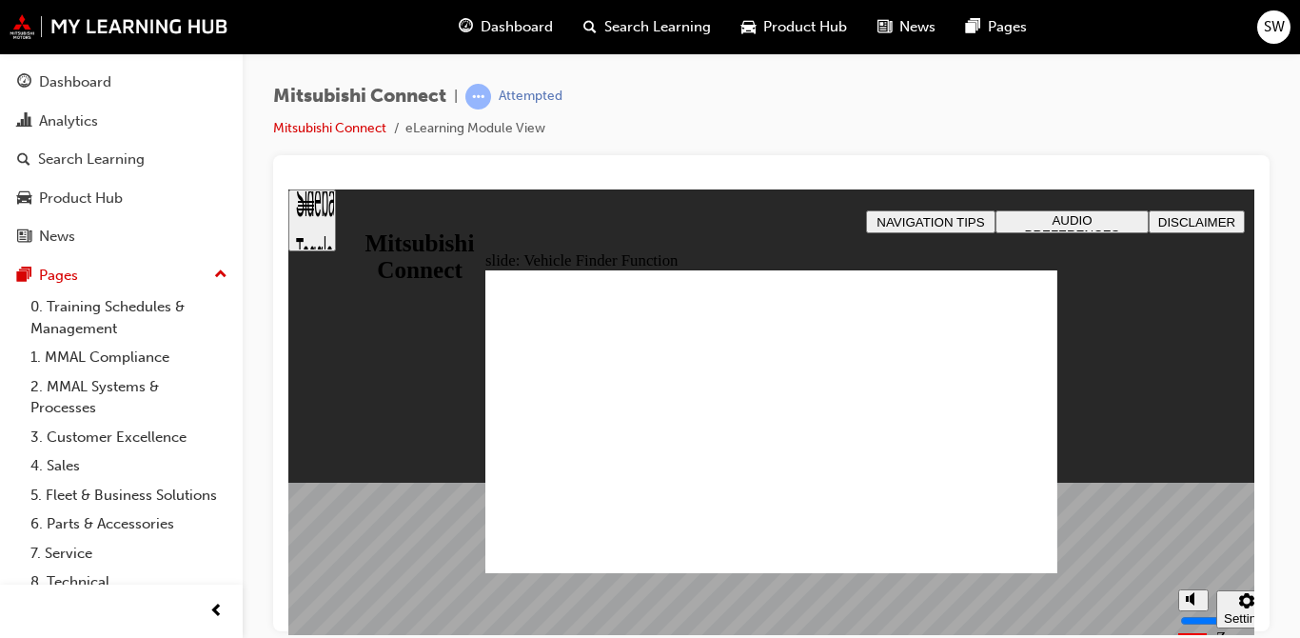
checkbox input "true"
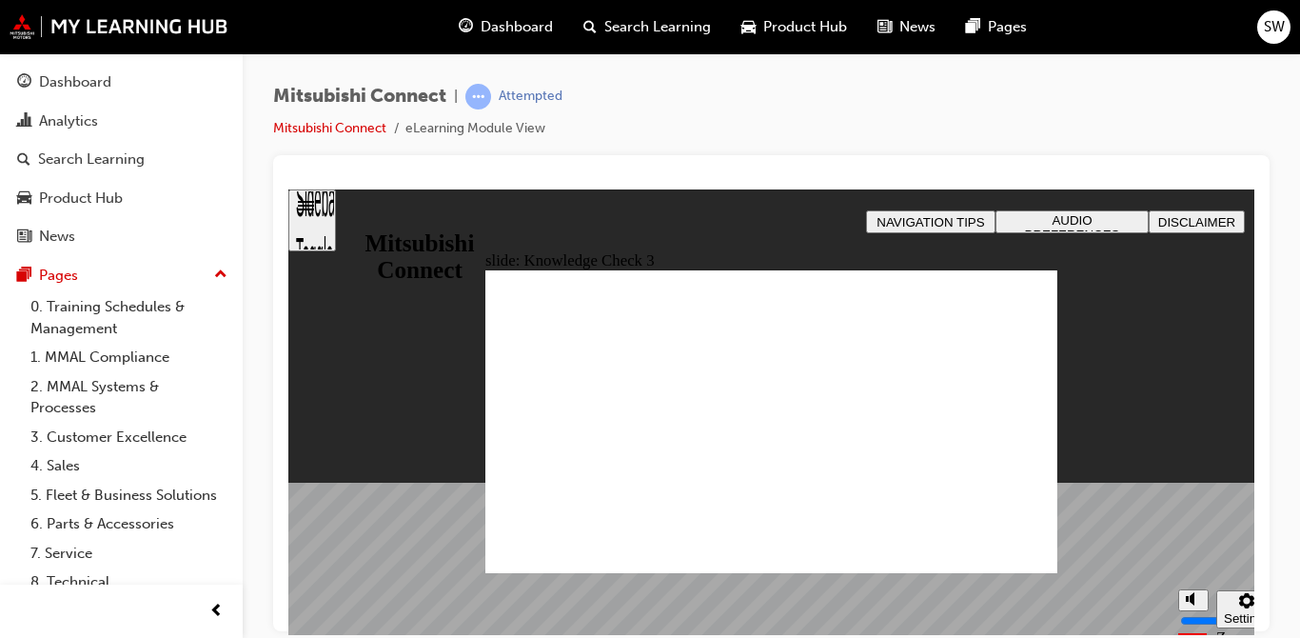
checkbox input "true"
checkbox input "false"
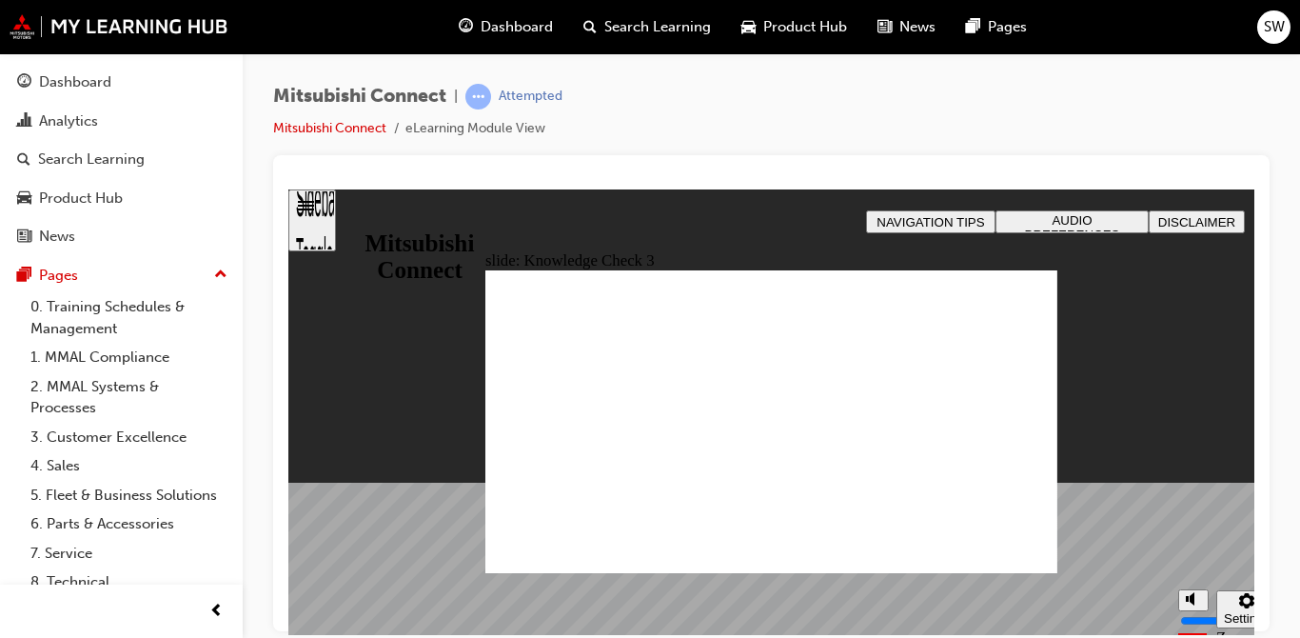
checkbox input "false"
checkbox input "true"
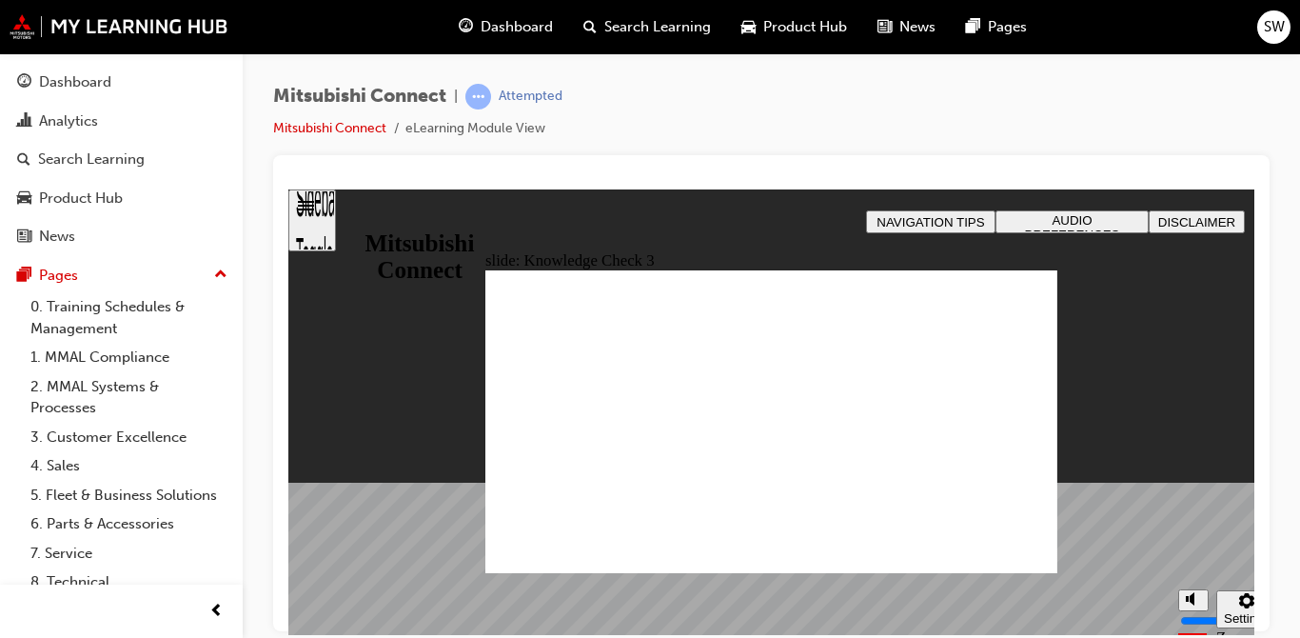
checkbox input "true"
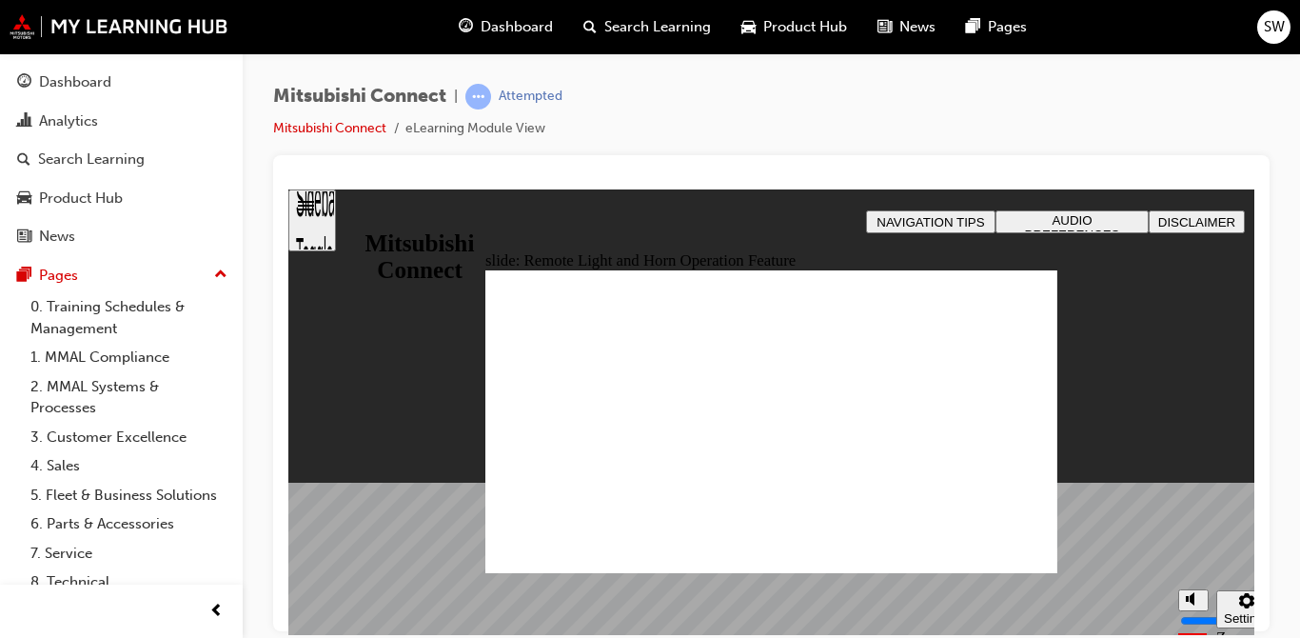
radio input "true"
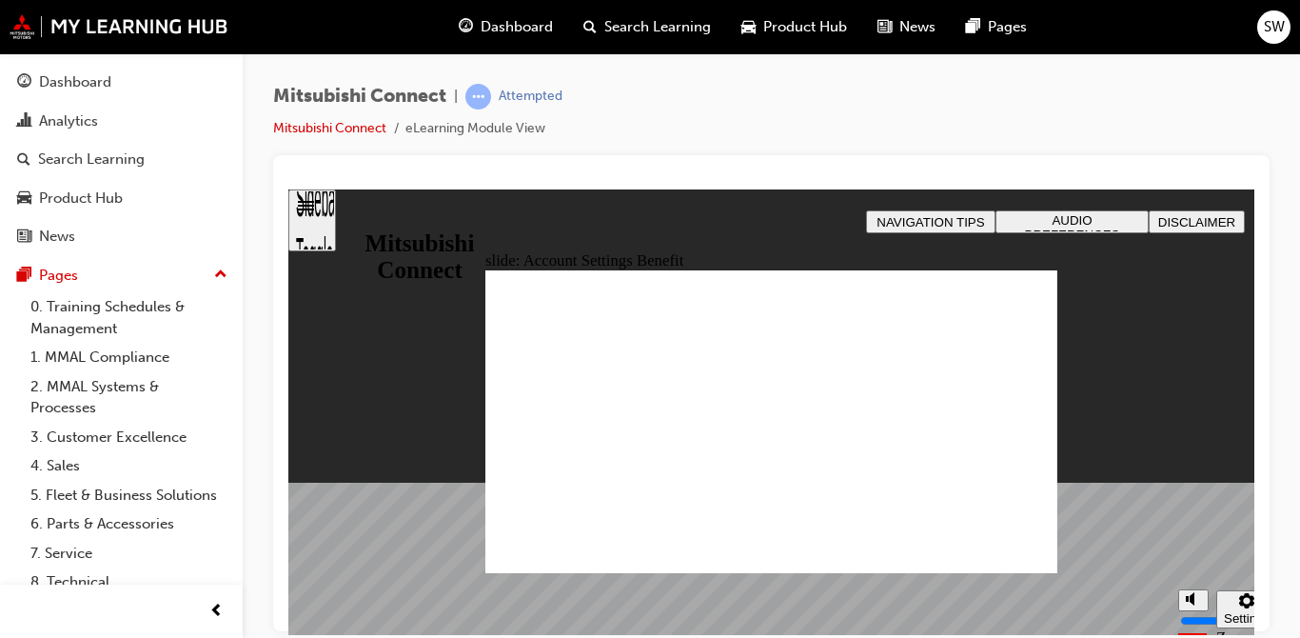
checkbox input "true"
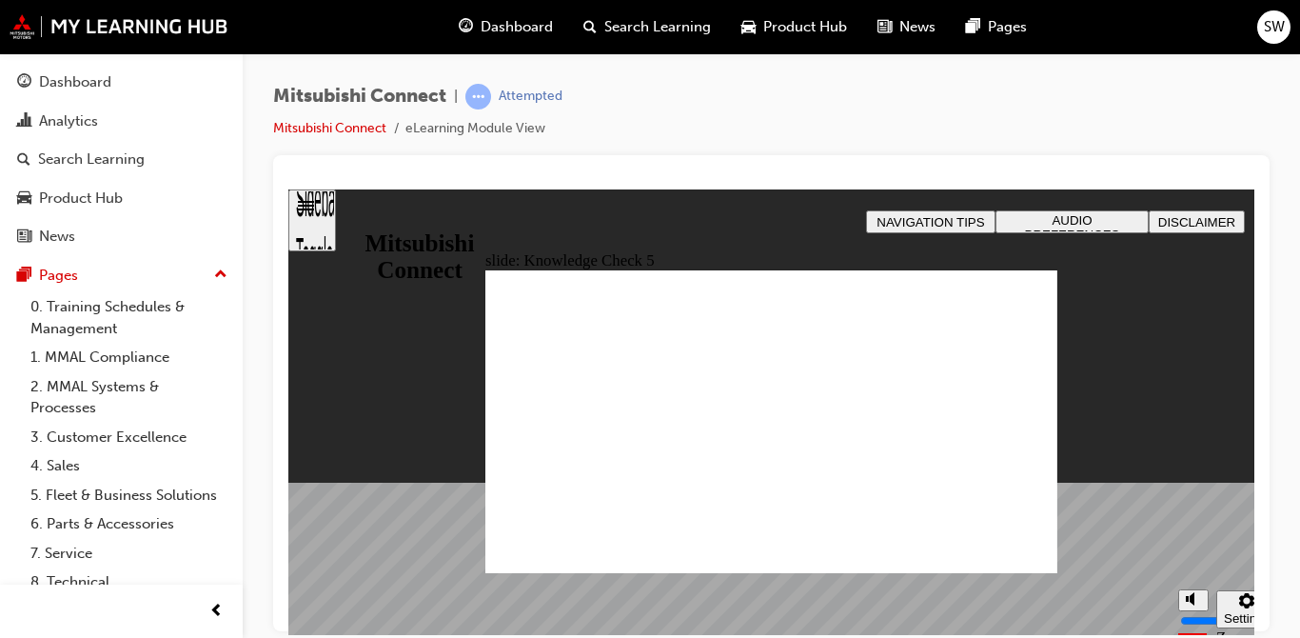
checkbox input "true"
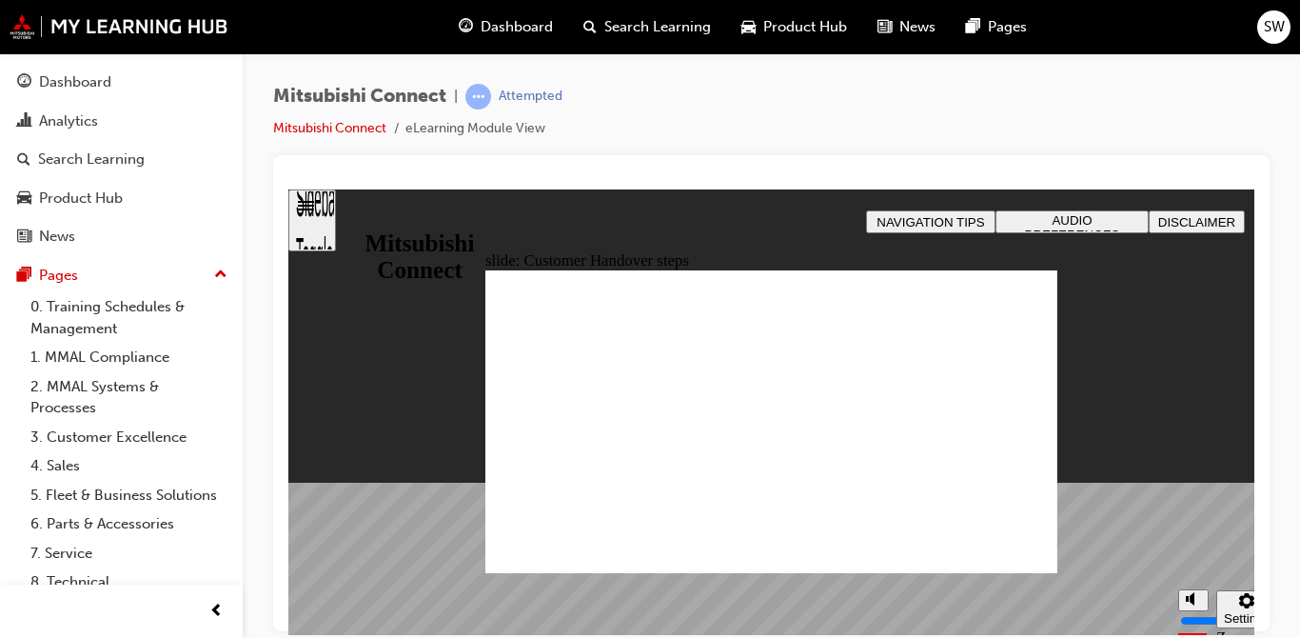
radio input "true"
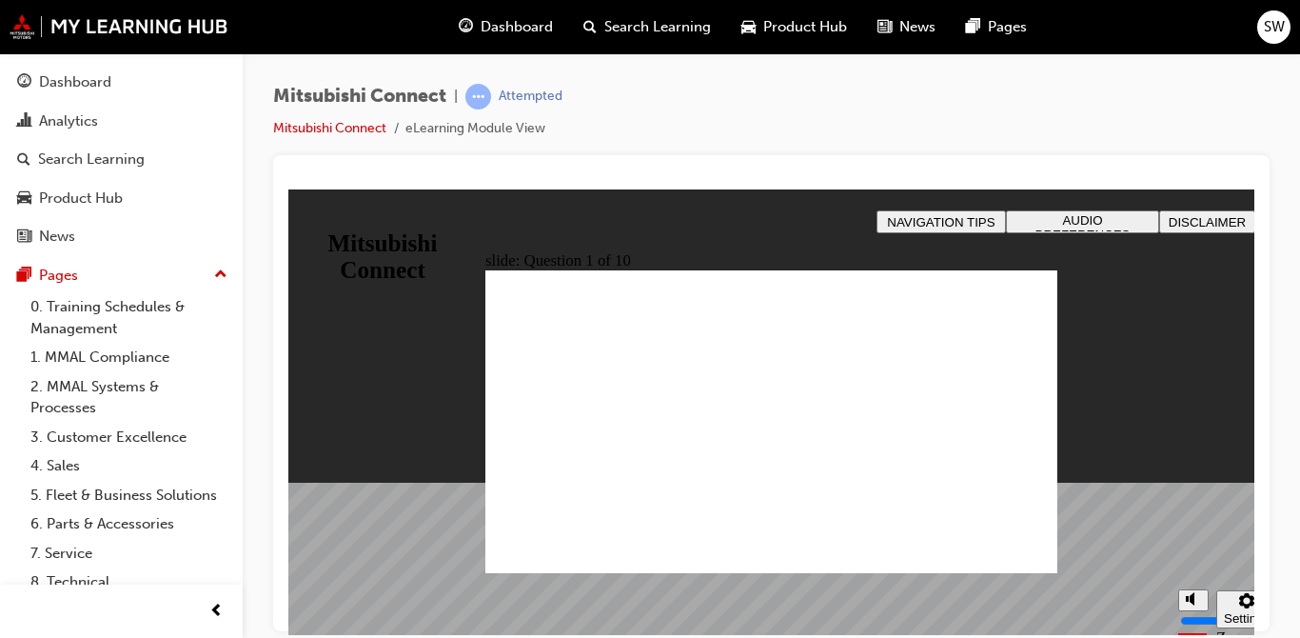
checkbox input "true"
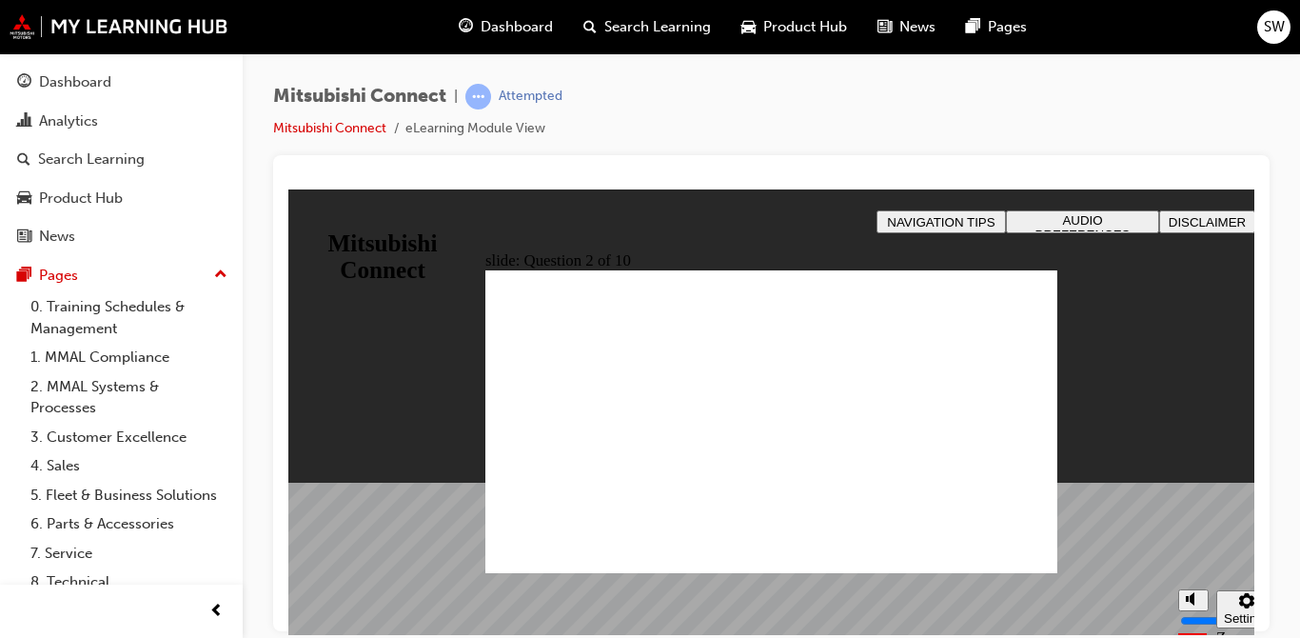
checkbox input "true"
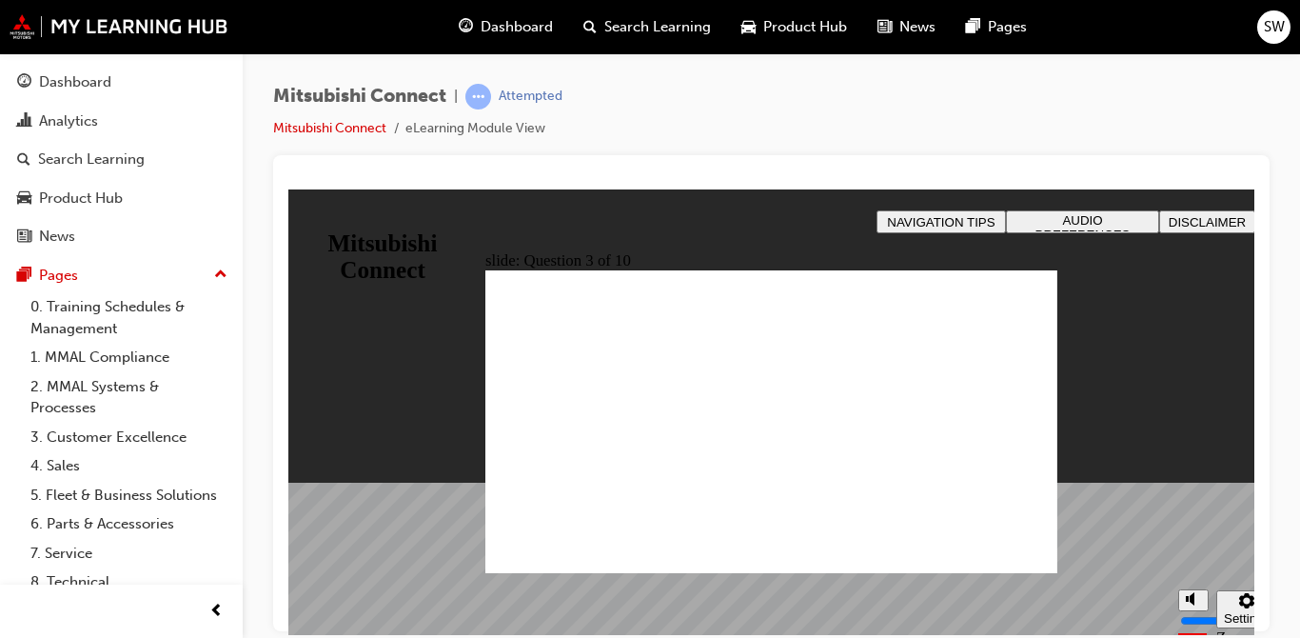
radio input "true"
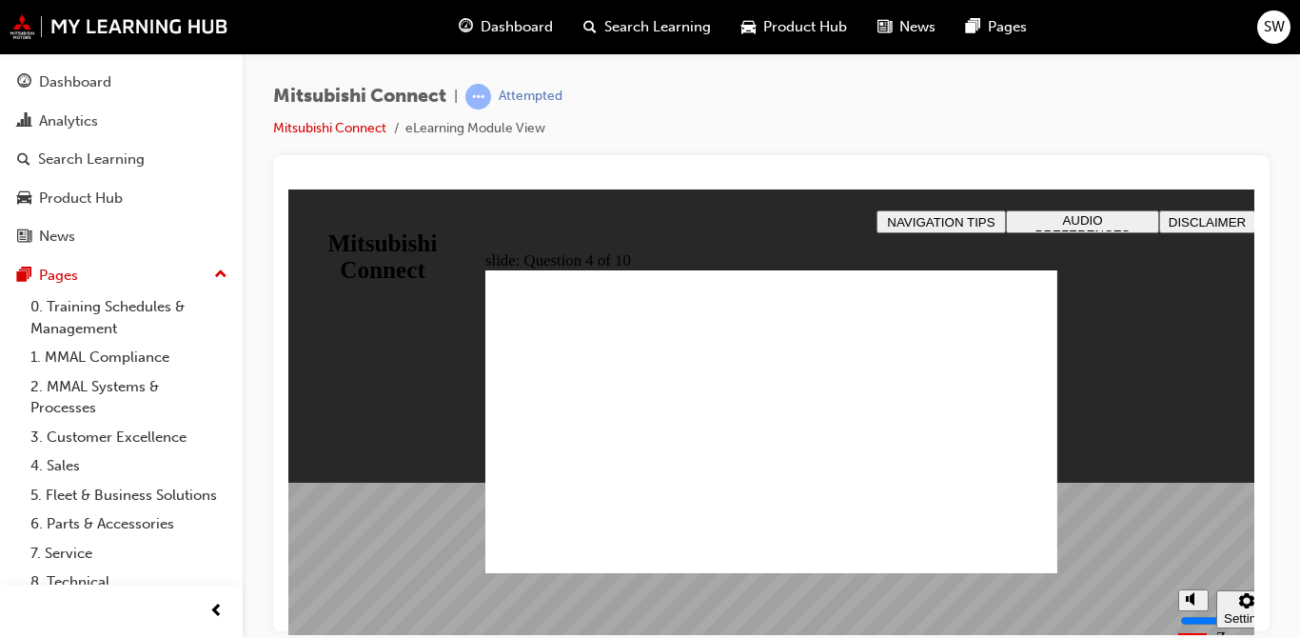
checkbox input "true"
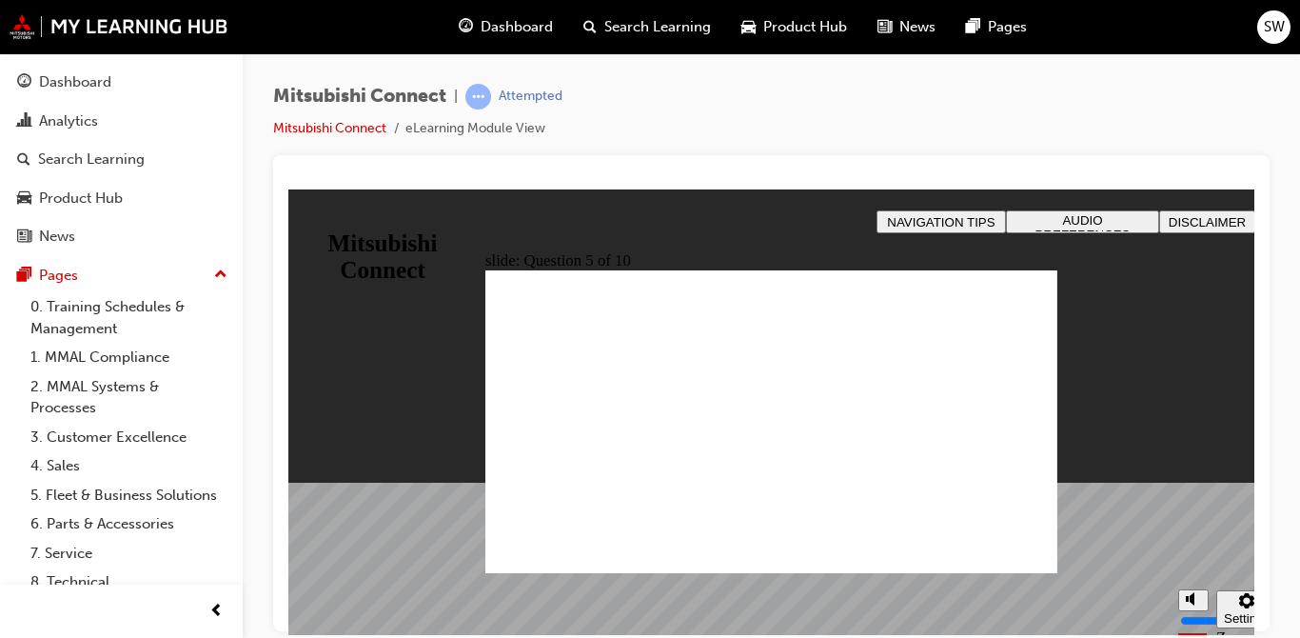
checkbox input "true"
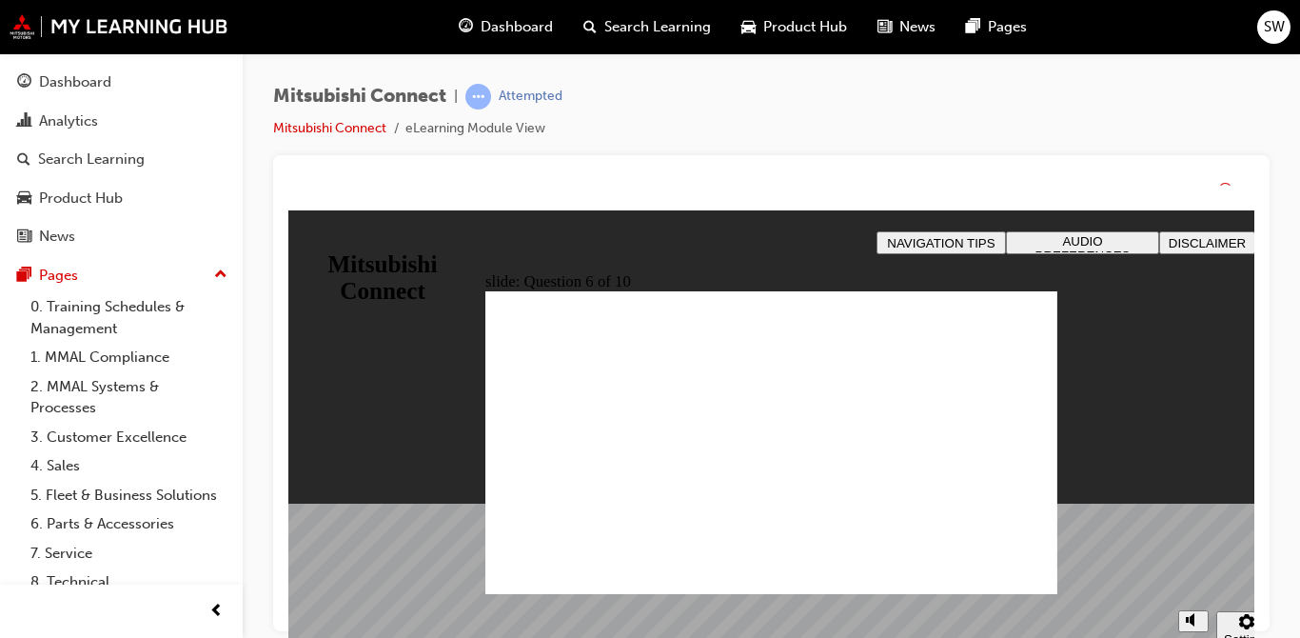
drag, startPoint x: 803, startPoint y: 485, endPoint x: 798, endPoint y: 511, distance: 26.1
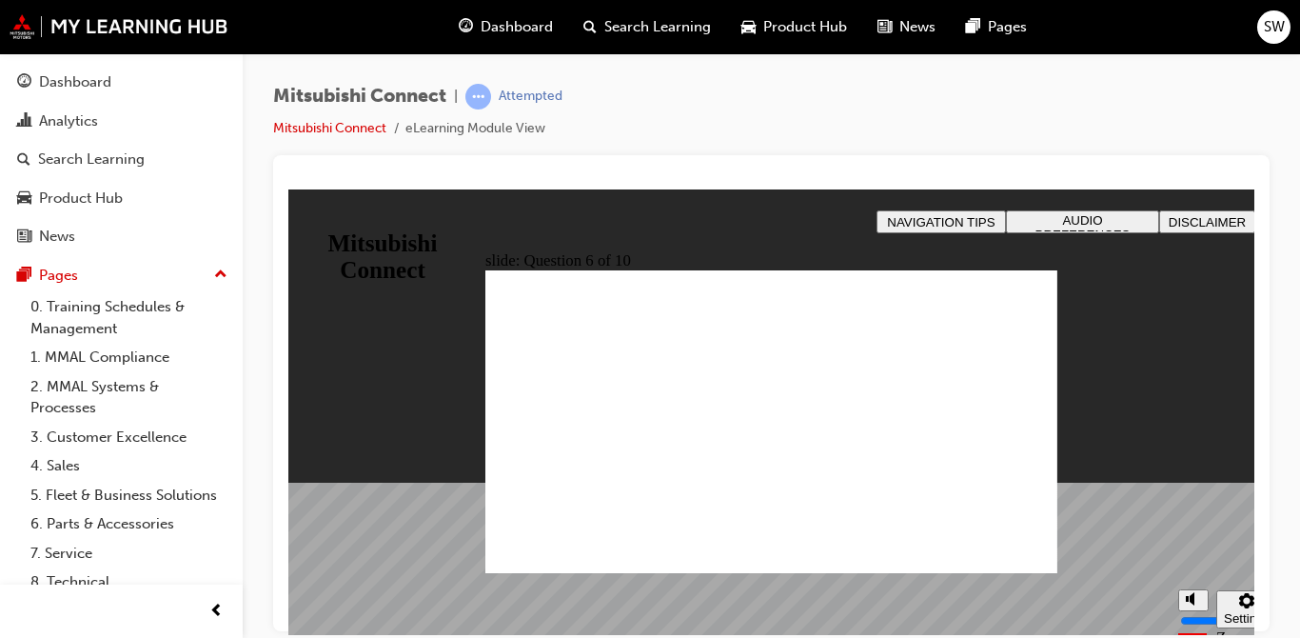
checkbox input "true"
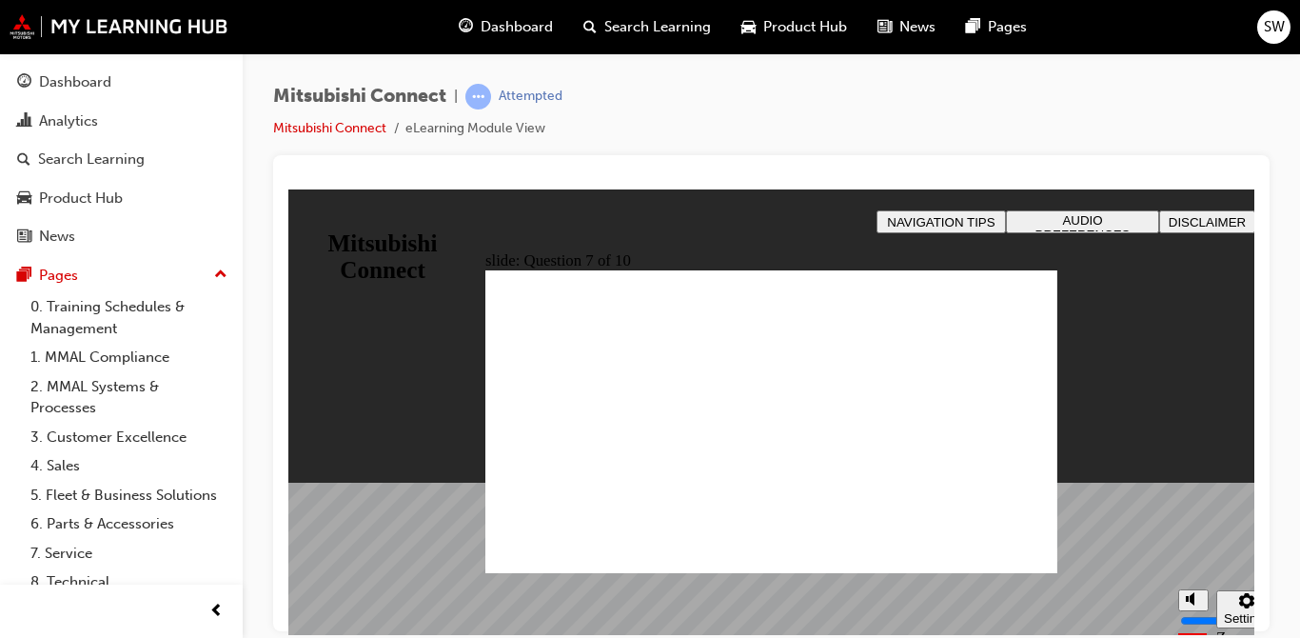
radio input "true"
drag, startPoint x: 563, startPoint y: 460, endPoint x: 564, endPoint y: 561, distance: 101.8
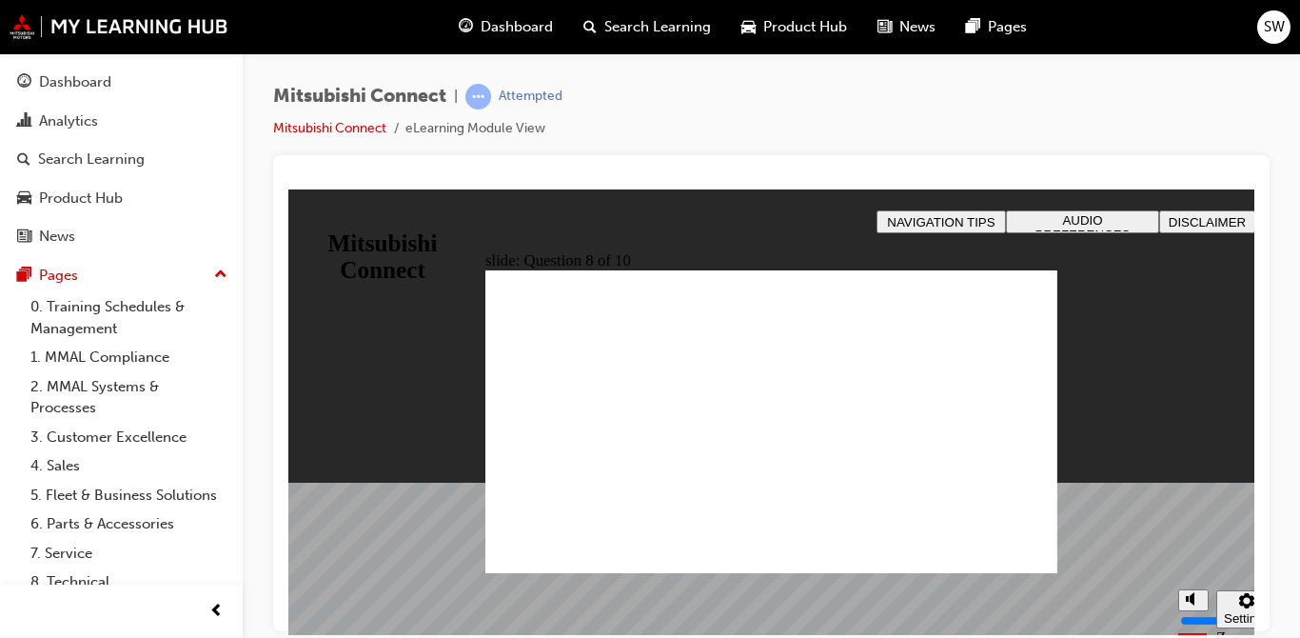
radio input "true"
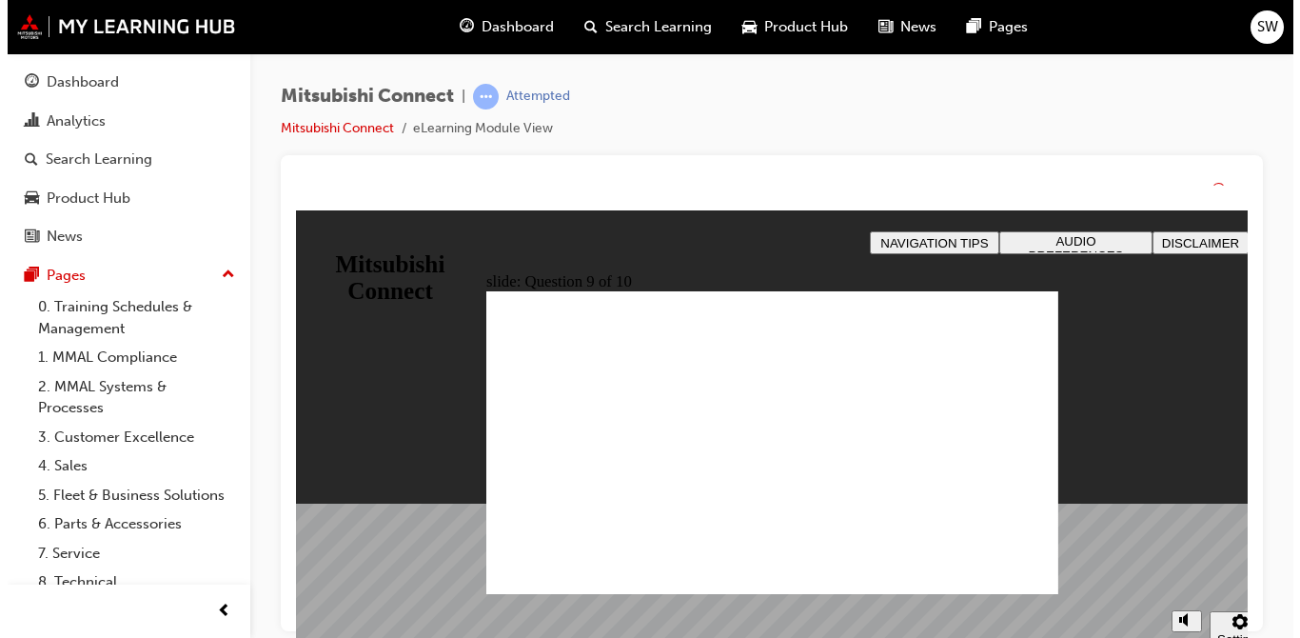
drag, startPoint x: 777, startPoint y: 530, endPoint x: 777, endPoint y: 508, distance: 21.9
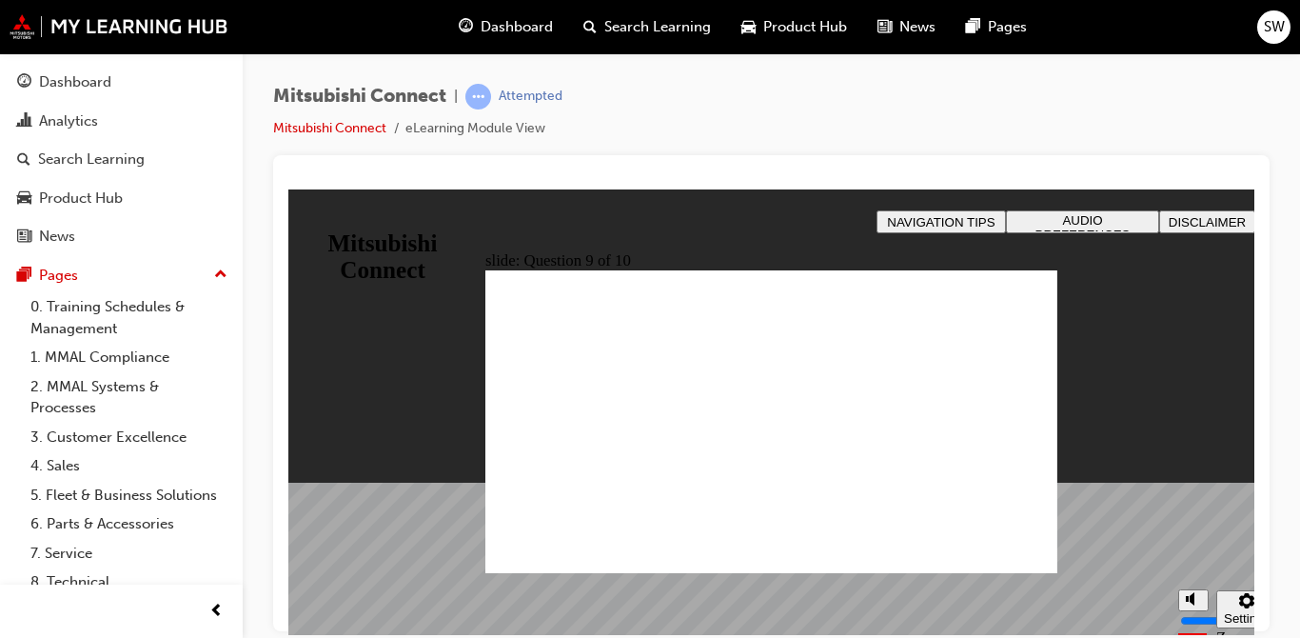
checkbox input "true"
